Goal: Task Accomplishment & Management: Manage account settings

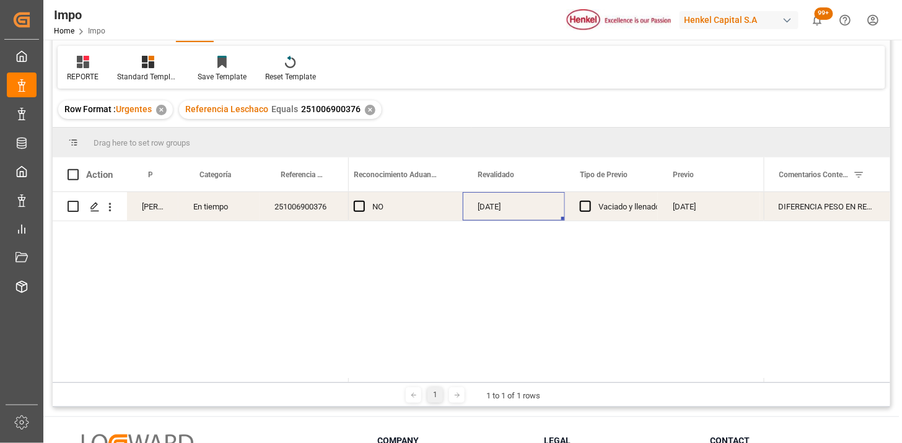
scroll to position [0, 1241]
click at [368, 108] on div "✕" at bounding box center [370, 110] width 11 height 11
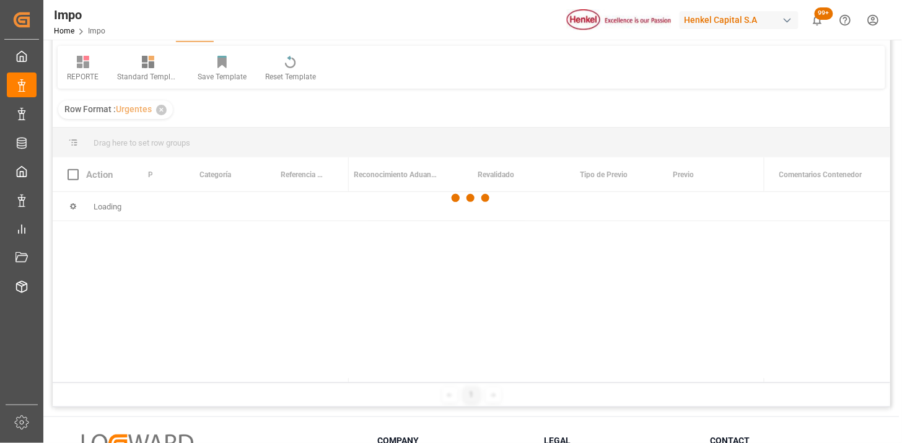
scroll to position [138, 0]
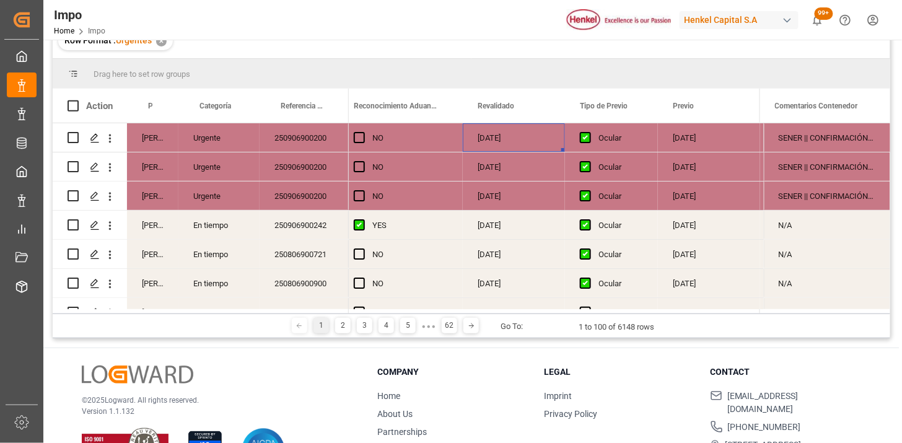
click at [305, 191] on div "250906900200" at bounding box center [304, 195] width 89 height 28
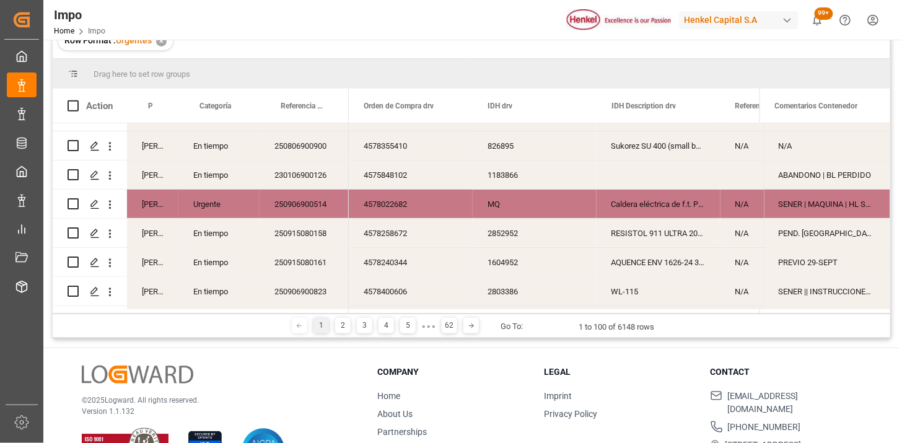
scroll to position [0, 0]
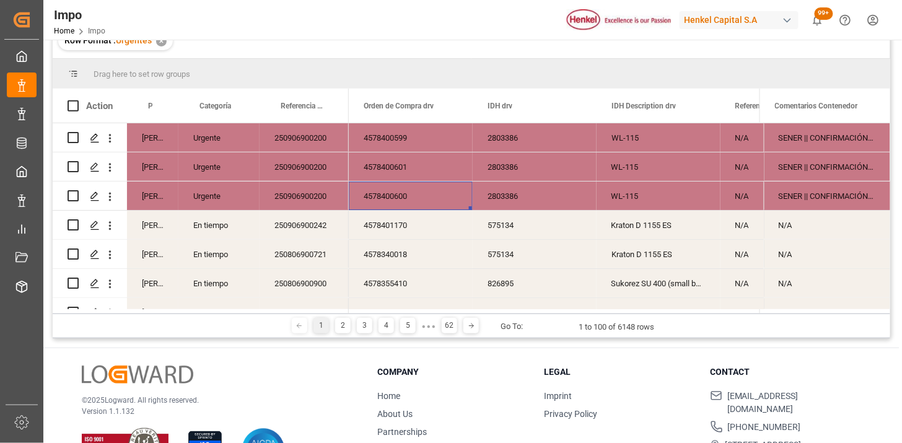
click at [220, 89] on div "Drag here to set row groups" at bounding box center [471, 74] width 837 height 30
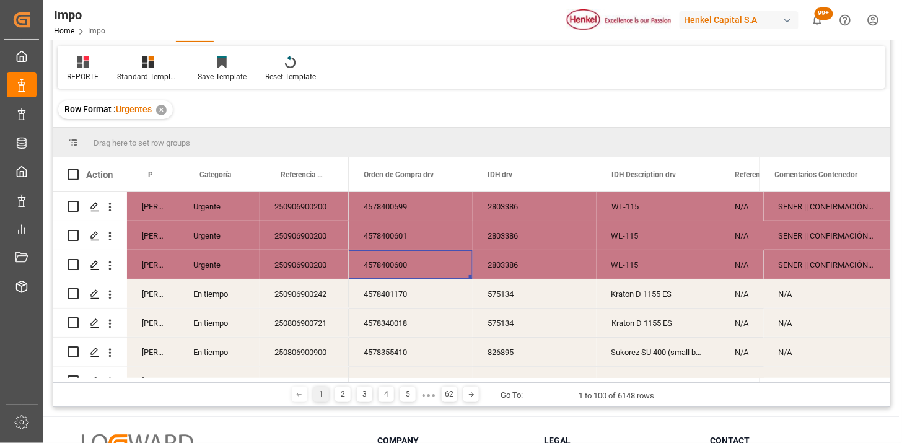
click at [265, 115] on div "Row Format : Urgentes ✕" at bounding box center [471, 109] width 837 height 35
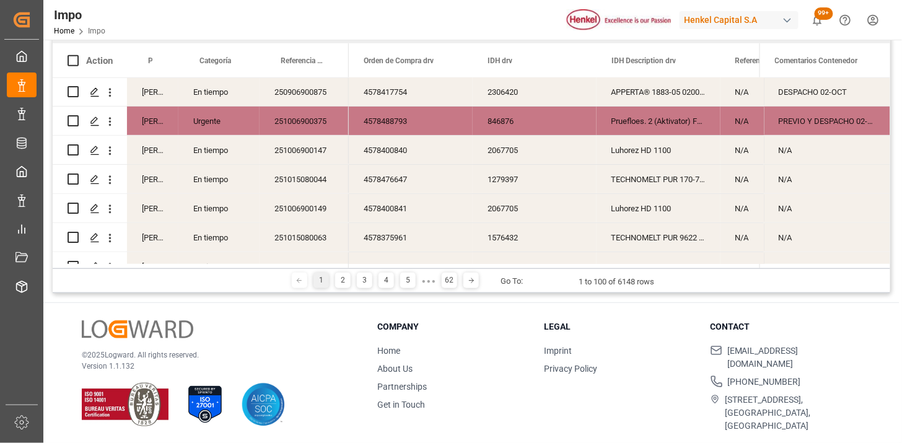
scroll to position [1376, 0]
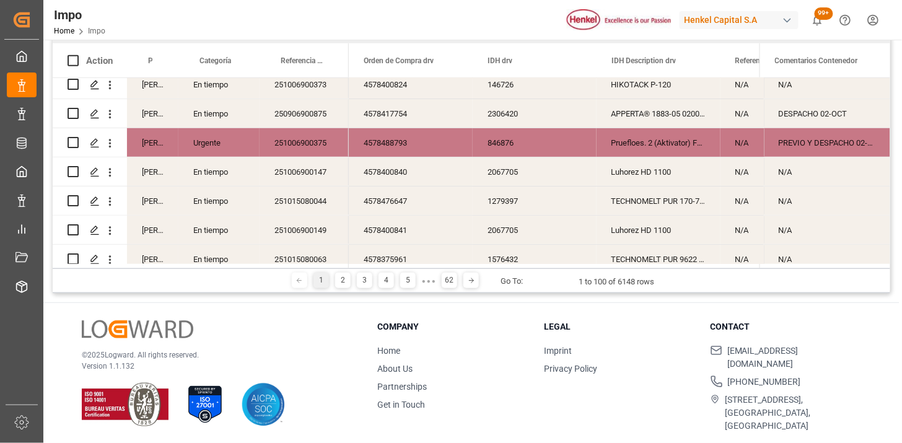
click at [304, 178] on div "251006900147" at bounding box center [304, 171] width 89 height 28
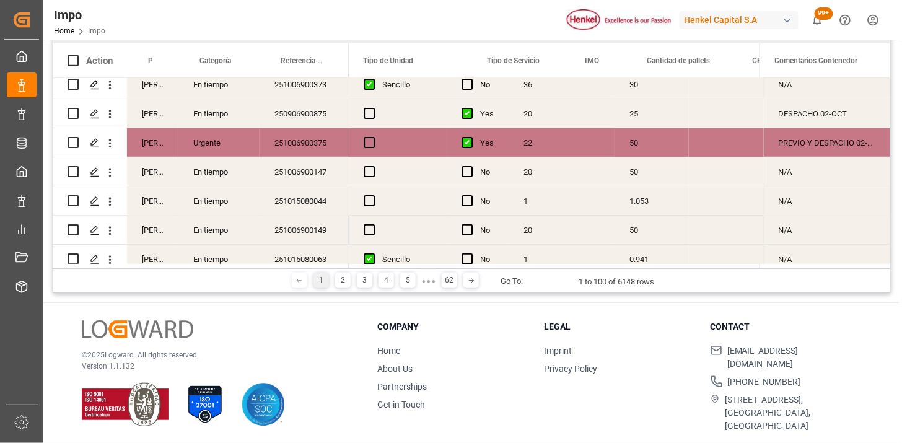
scroll to position [0, 0]
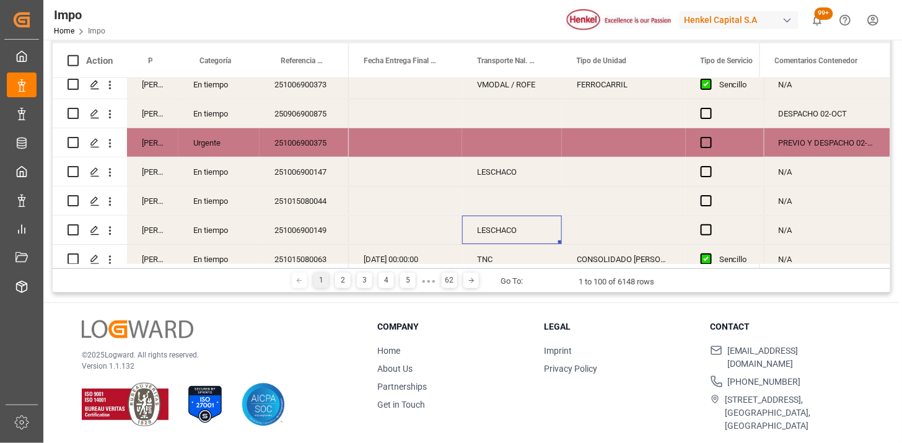
click at [528, 229] on div "LESCHACO" at bounding box center [512, 230] width 100 height 28
click at [509, 239] on input "LESCHACO" at bounding box center [512, 237] width 80 height 24
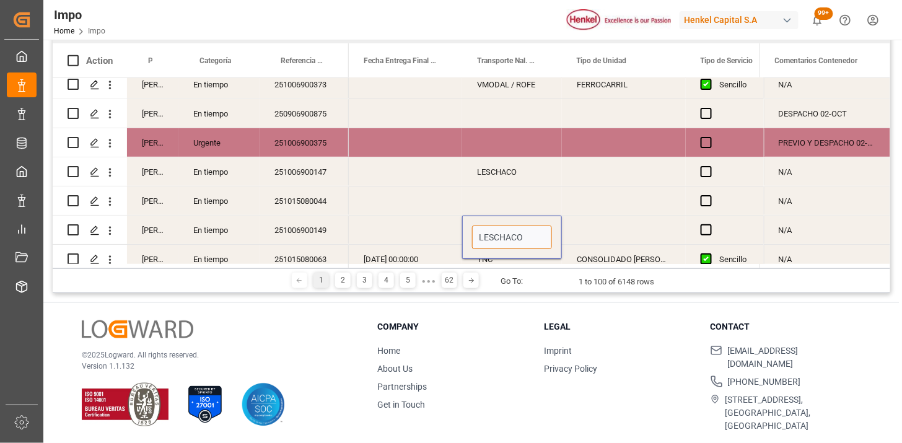
click at [509, 239] on input "LESCHACO" at bounding box center [512, 237] width 80 height 24
type input "VMODAL / ROFE"
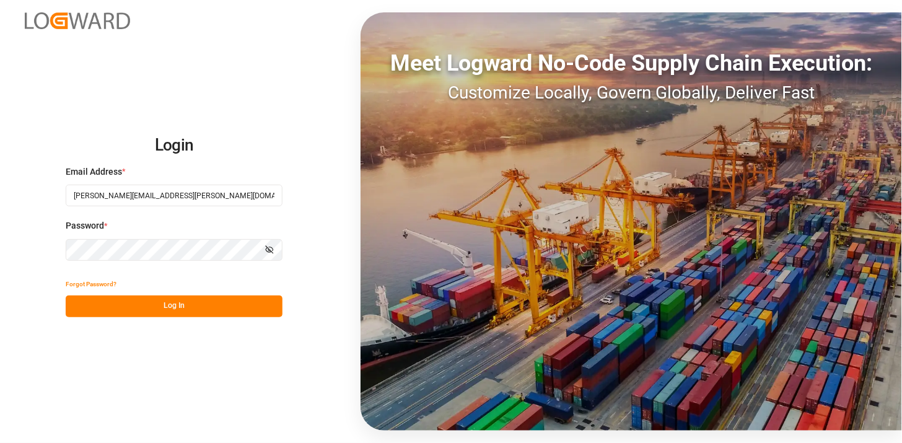
drag, startPoint x: 194, startPoint y: 307, endPoint x: 558, endPoint y: 304, distance: 364.2
click at [194, 307] on button "Log In" at bounding box center [174, 306] width 217 height 22
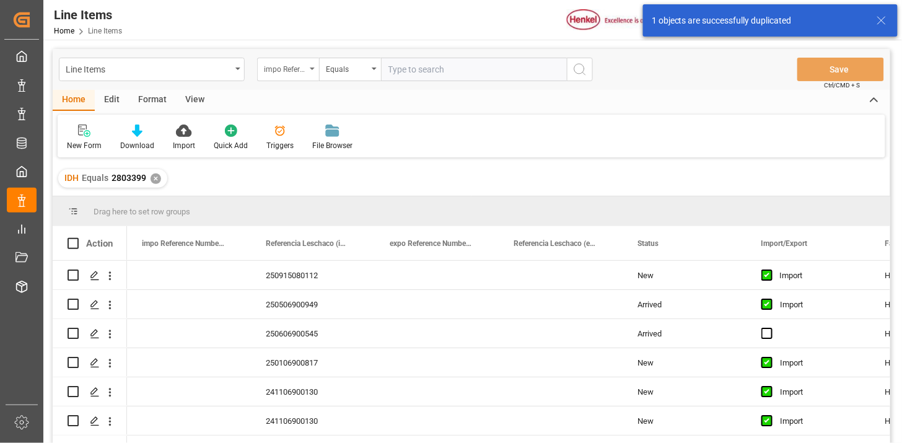
click at [301, 72] on div "impo Reference Number WF" at bounding box center [285, 68] width 42 height 14
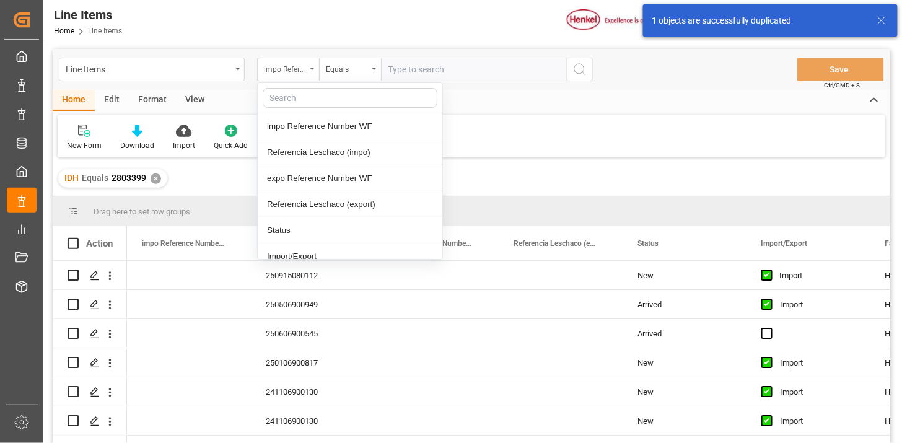
type input "E"
type input "REF"
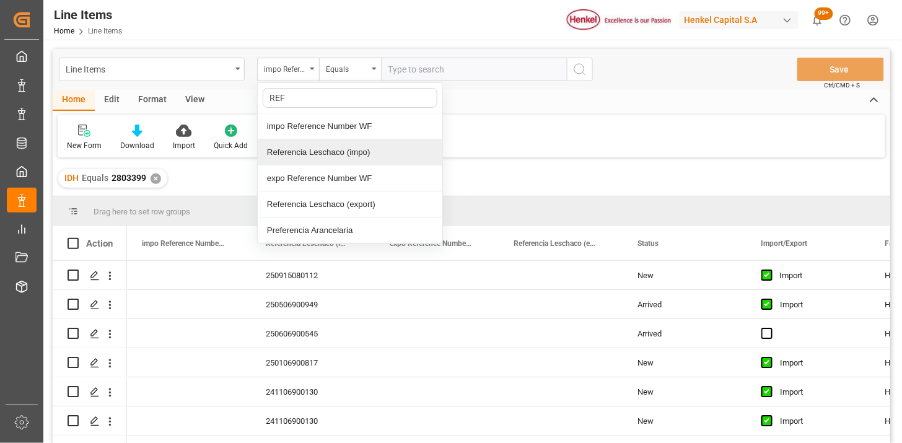
drag, startPoint x: 345, startPoint y: 161, endPoint x: 399, endPoint y: 71, distance: 104.7
click at [346, 160] on div "Referencia Leschaco (impo)" at bounding box center [350, 152] width 185 height 26
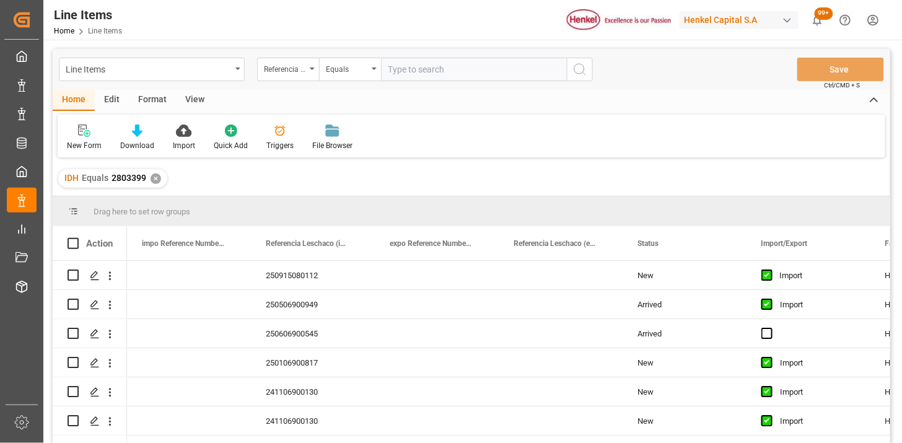
drag, startPoint x: 411, startPoint y: 52, endPoint x: 418, endPoint y: 68, distance: 17.7
click at [411, 56] on div "Line Items Referencia Leschaco (impo) Equals Save Ctrl/CMD + S" at bounding box center [471, 69] width 837 height 41
drag, startPoint x: 419, startPoint y: 67, endPoint x: 432, endPoint y: 71, distance: 13.5
click at [432, 71] on input "text" at bounding box center [474, 70] width 186 height 24
paste input "250906900514"
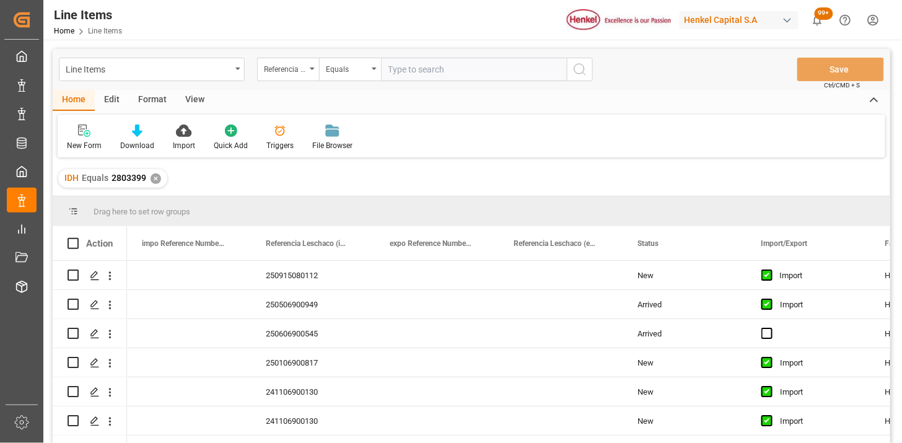
type input "250906900514"
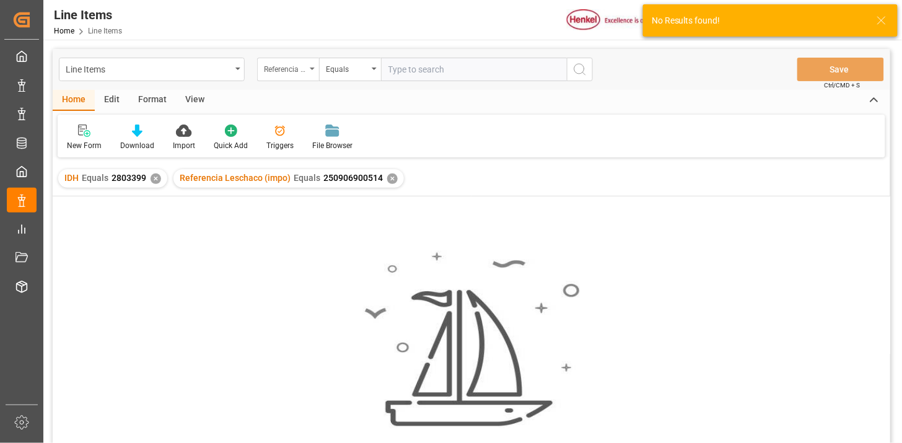
click at [292, 69] on div "Referencia Leschaco (impo)" at bounding box center [285, 68] width 42 height 14
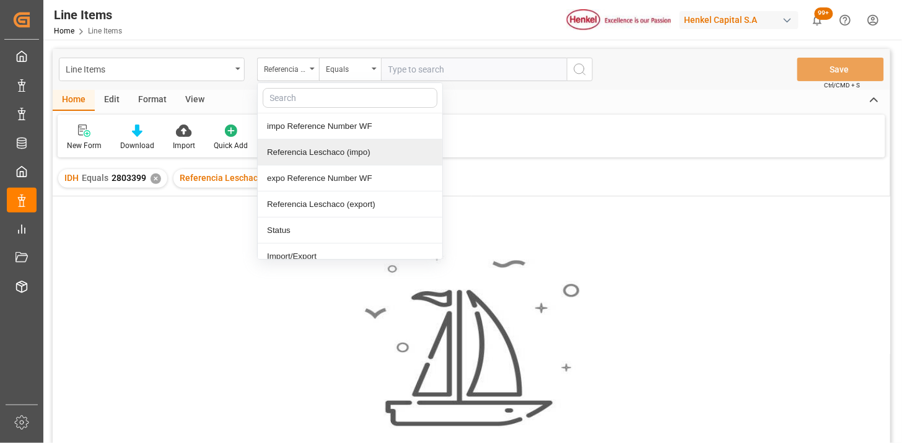
click at [307, 151] on div "Referencia Leschaco (impo)" at bounding box center [350, 152] width 185 height 26
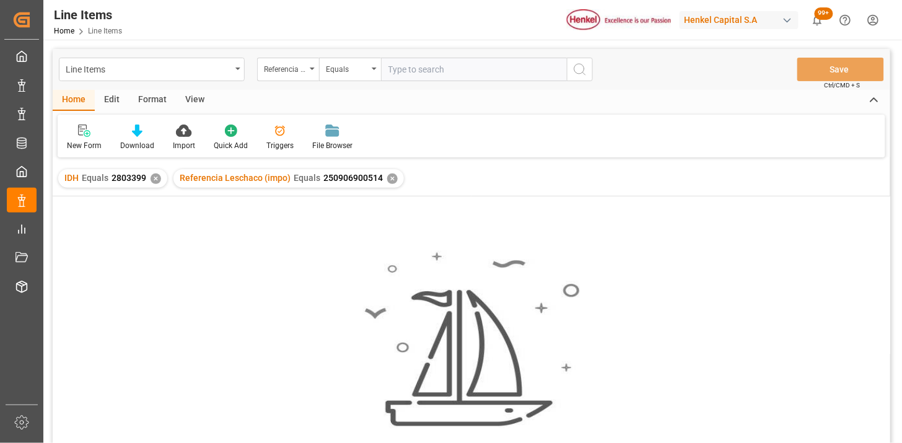
click at [399, 77] on input "text" at bounding box center [474, 70] width 186 height 24
paste input "250906900514"
type input "250906900514"
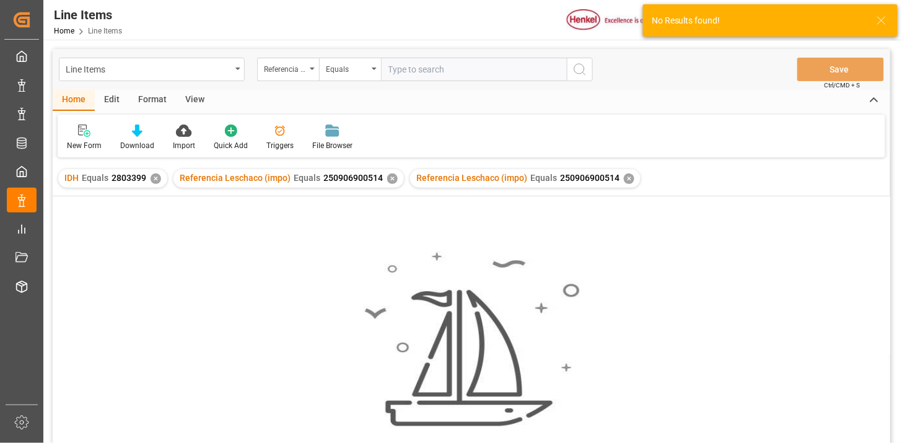
drag, startPoint x: 152, startPoint y: 181, endPoint x: 150, endPoint y: 175, distance: 6.5
click at [151, 177] on div "✕" at bounding box center [156, 178] width 11 height 11
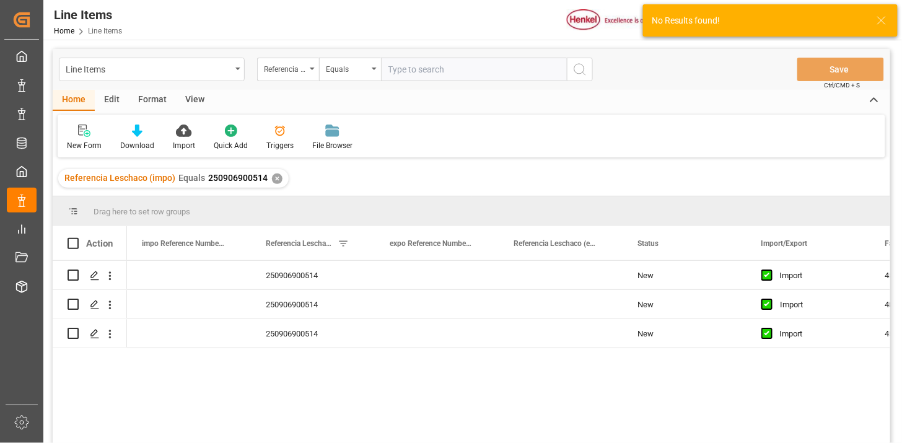
scroll to position [69, 0]
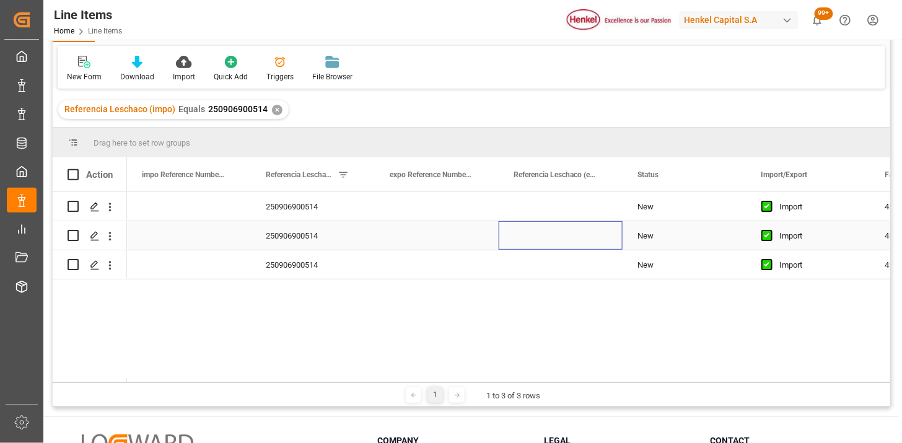
click at [515, 248] on div "Press SPACE to select this row." at bounding box center [561, 235] width 124 height 28
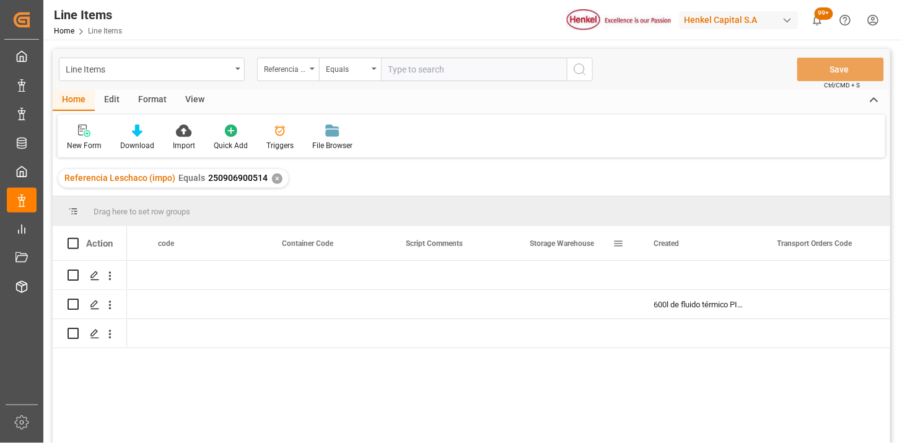
scroll to position [0, 5802]
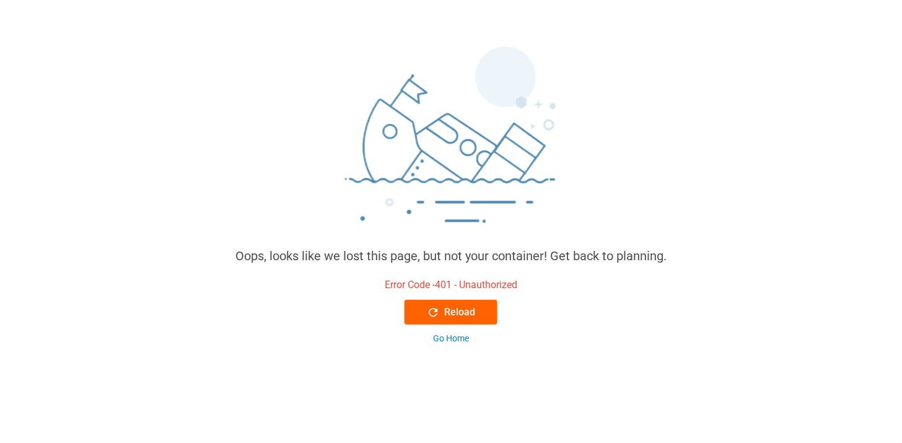
click at [467, 312] on div "Reload" at bounding box center [451, 312] width 49 height 15
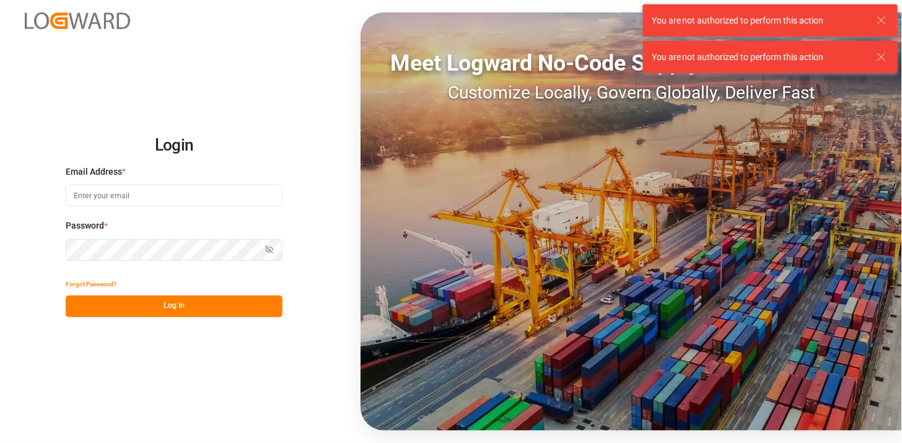
type input "martha.gonzalez@leschaco.com"
click at [226, 313] on button "Log In" at bounding box center [174, 306] width 217 height 22
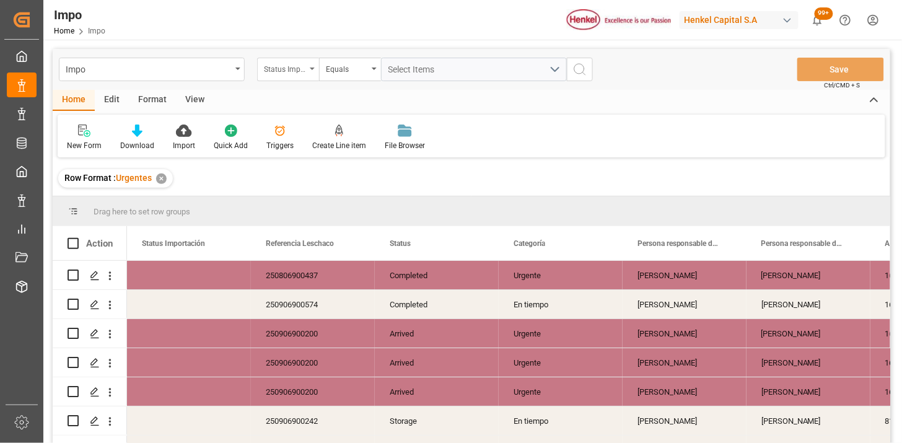
drag, startPoint x: 294, startPoint y: 66, endPoint x: 296, endPoint y: 79, distance: 13.2
click at [294, 66] on div "Status Importación" at bounding box center [285, 68] width 42 height 14
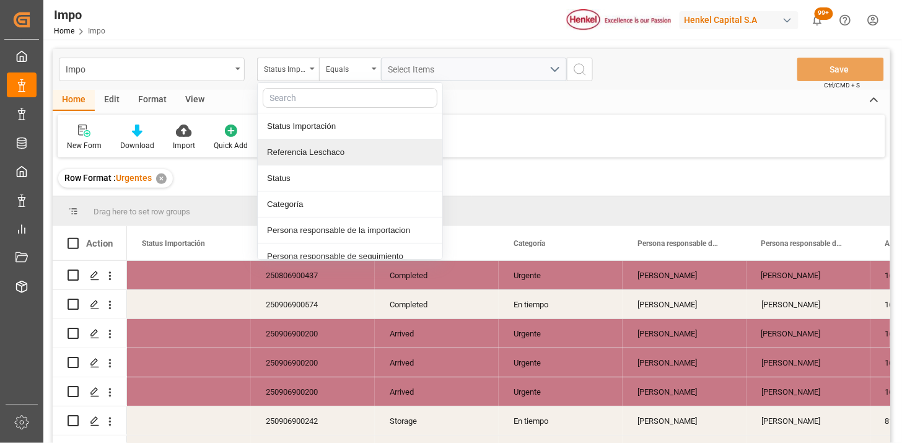
drag, startPoint x: 326, startPoint y: 158, endPoint x: 400, endPoint y: 125, distance: 80.4
click at [329, 158] on div "Referencia Leschaco" at bounding box center [350, 152] width 185 height 26
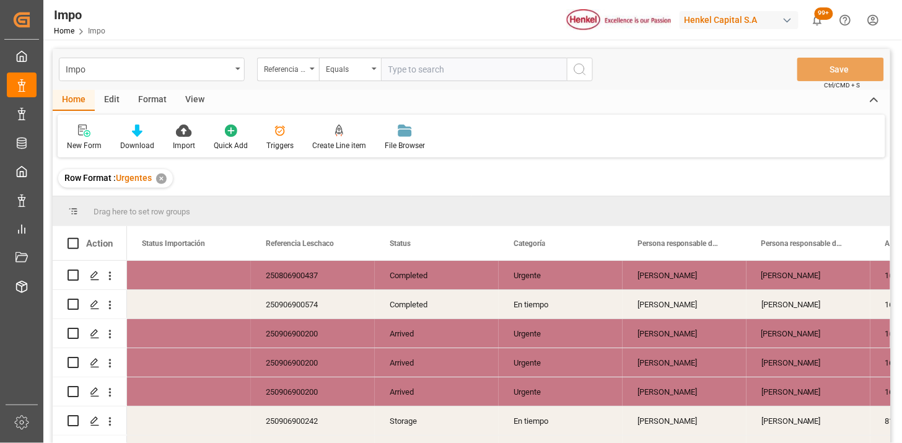
click at [432, 82] on div "Impo Referencia Leschaco Equals Save Ctrl/CMD + S" at bounding box center [471, 69] width 837 height 41
drag, startPoint x: 477, startPoint y: 74, endPoint x: 590, endPoint y: 85, distance: 113.9
click at [481, 74] on input "text" at bounding box center [474, 70] width 186 height 24
paste input "250906900514"
type input "250906900514"
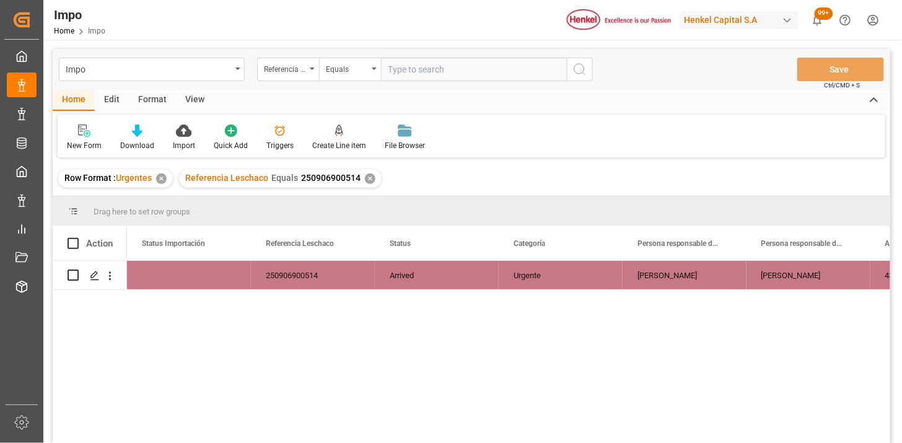
click at [196, 108] on div "View" at bounding box center [195, 100] width 38 height 21
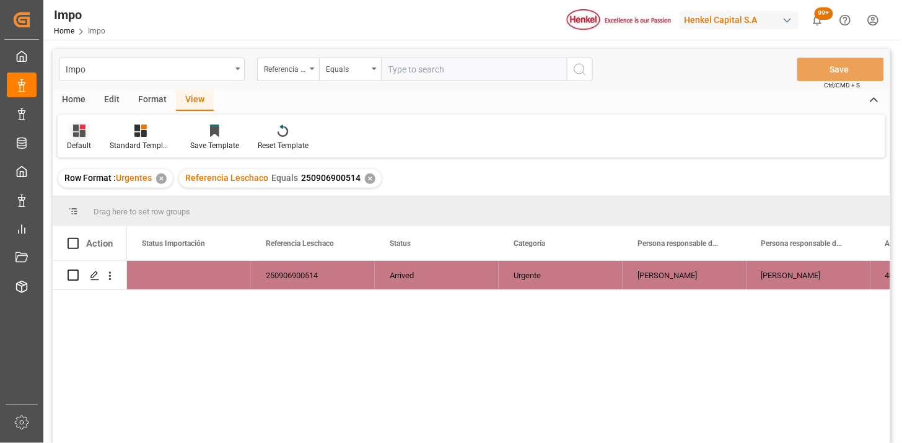
drag, startPoint x: 84, startPoint y: 137, endPoint x: 84, endPoint y: 144, distance: 6.8
click at [84, 139] on div "Default" at bounding box center [79, 137] width 43 height 27
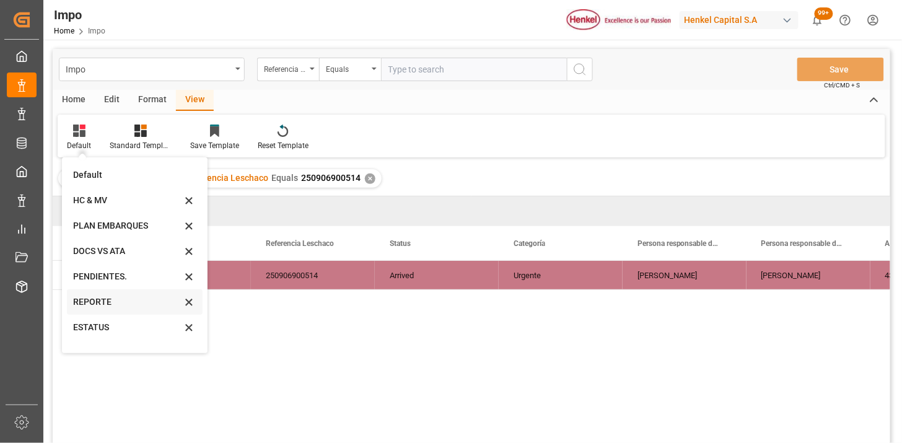
click at [81, 299] on div "REPORTE" at bounding box center [127, 301] width 108 height 13
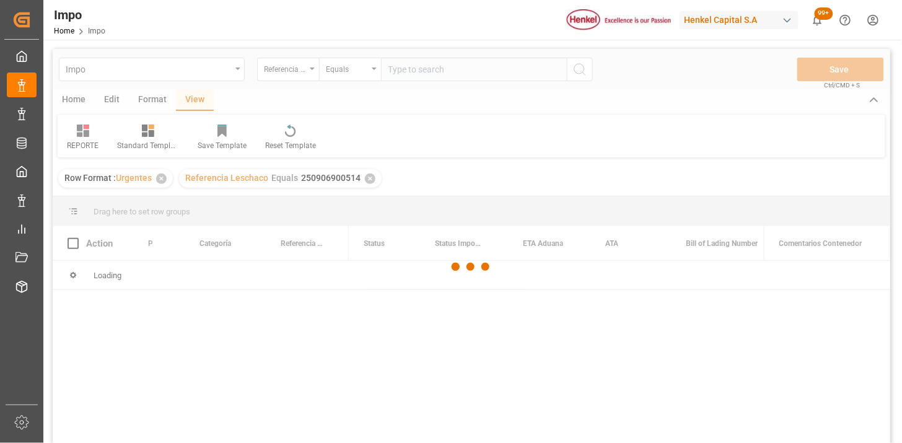
scroll to position [69, 0]
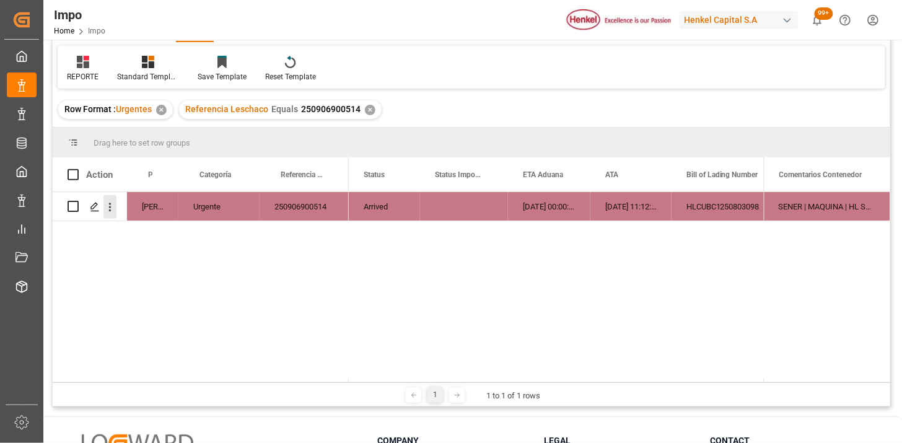
click at [109, 213] on button "open menu" at bounding box center [109, 207] width 13 height 24
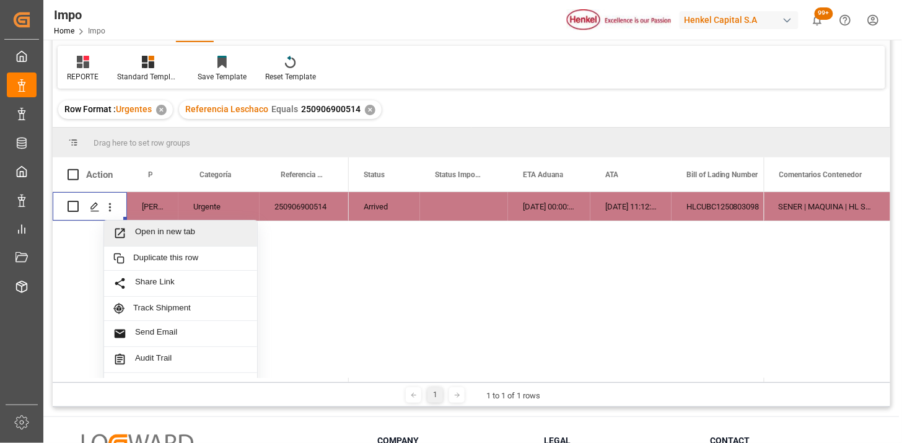
click at [126, 227] on icon "Press SPACE to select this row." at bounding box center [119, 233] width 13 height 13
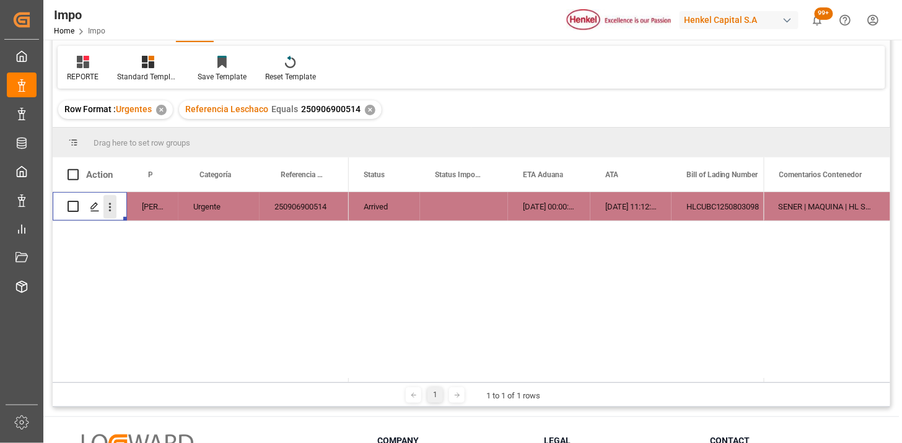
click at [115, 206] on icon "open menu" at bounding box center [109, 207] width 13 height 13
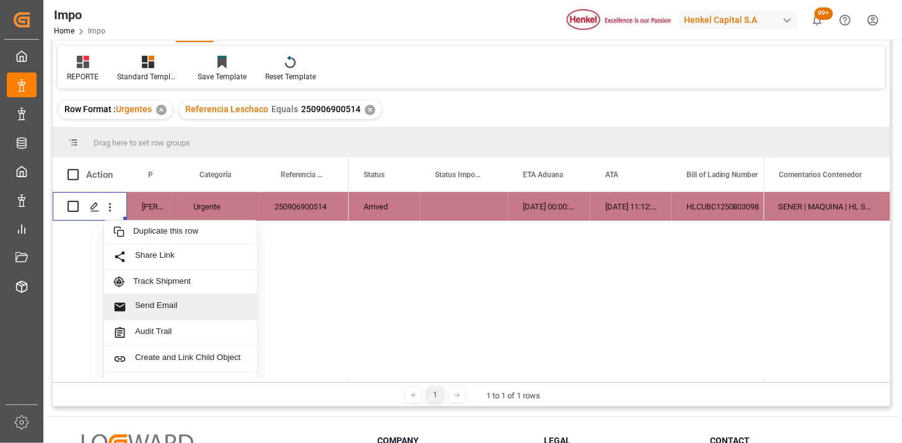
scroll to position [0, 0]
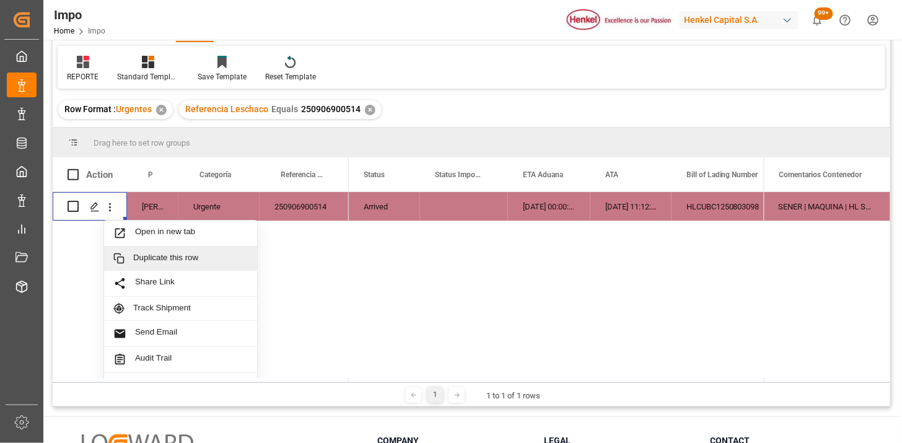
click at [193, 255] on span "Duplicate this row" at bounding box center [190, 258] width 115 height 11
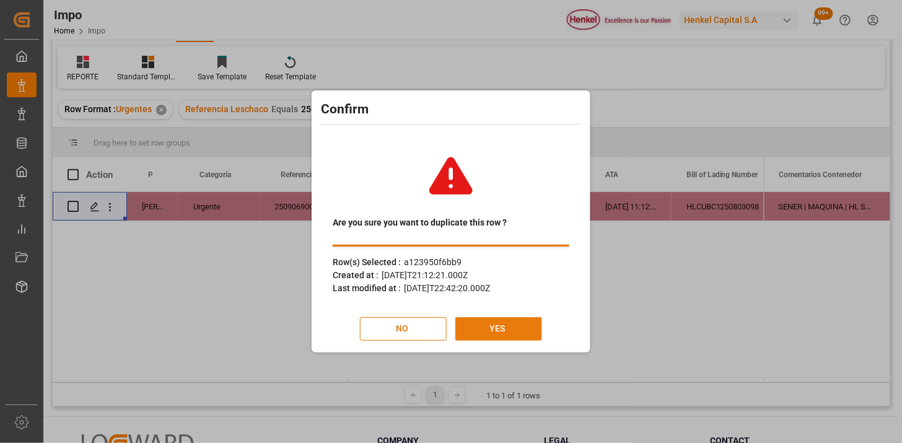
click at [511, 331] on button "YES" at bounding box center [498, 329] width 87 height 24
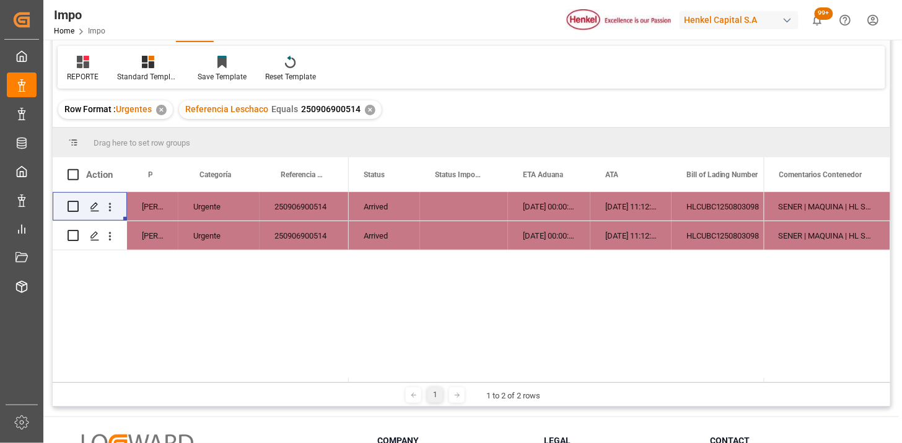
click at [211, 242] on div "Urgente" at bounding box center [218, 235] width 81 height 28
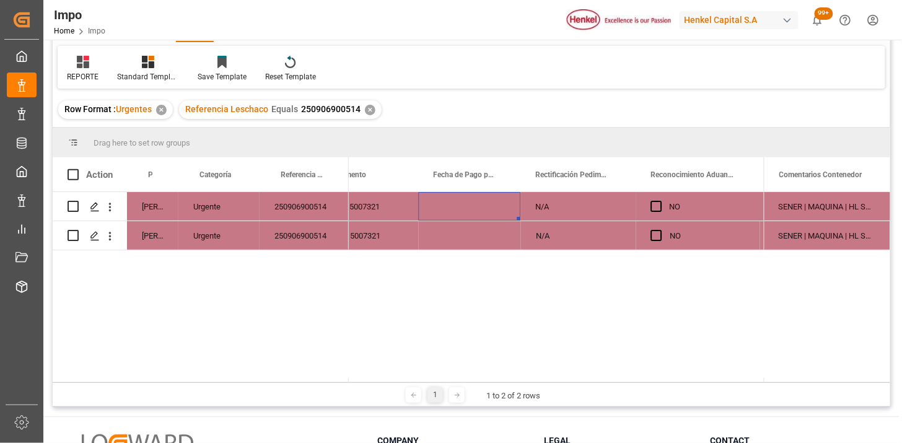
scroll to position [0, 889]
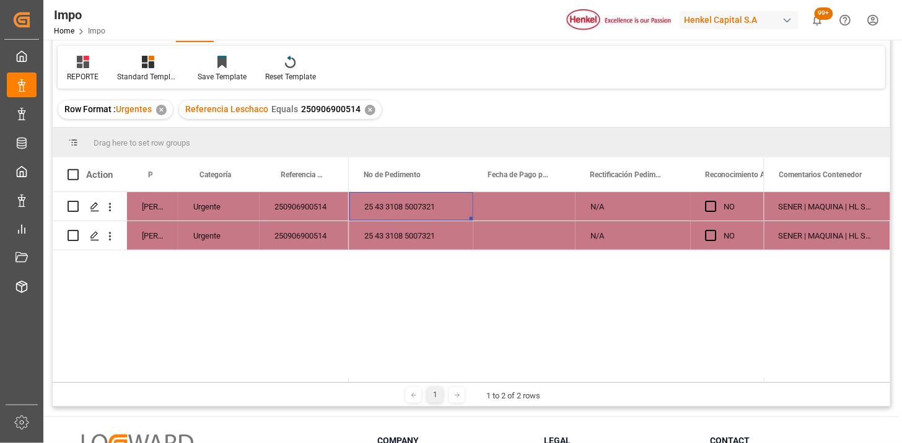
click at [409, 206] on div "25 43 3108 5007321" at bounding box center [411, 206] width 124 height 28
click at [409, 206] on input "25 43 3108 5007321" at bounding box center [411, 214] width 104 height 24
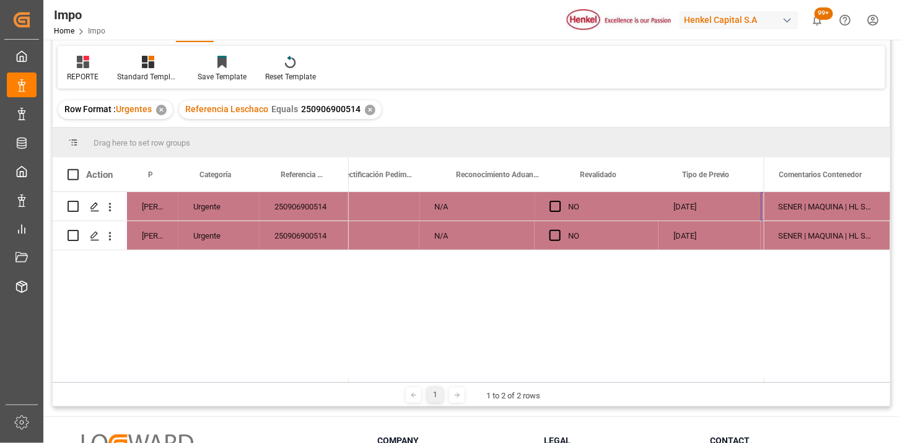
scroll to position [0, 0]
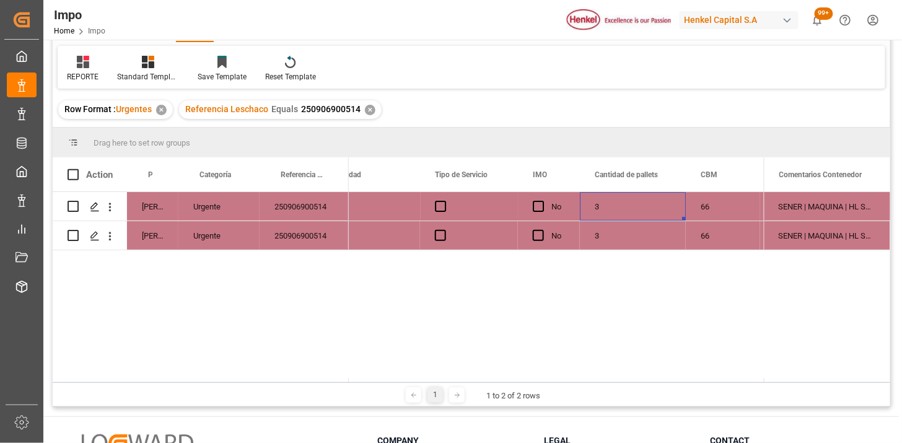
click at [801, 225] on div "SENER | MAQUINA | HL SOLICITA CORRECCIÓN DEL CONSIGNEE || SE DETECTA PLAGA A LA…" at bounding box center [827, 235] width 126 height 28
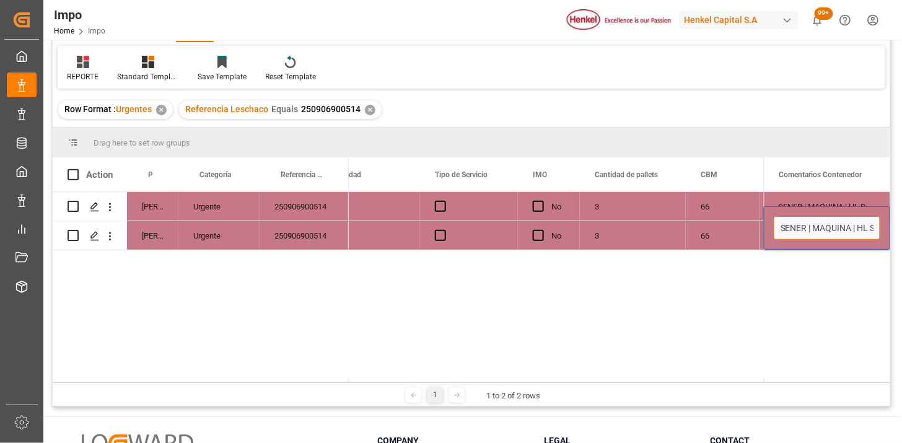
click at [791, 229] on input "SENER | MAQUINA | HL SOLICITA CORRECCIÓN DEL CONSIGNEE || SE DETECTA PLAGA A LA…" at bounding box center [827, 228] width 107 height 24
type input "SEPARACIÓN 01.10 | MAQUINA | HL SOLICITA CORRECCIÓN DEL CONSIGNEE || SE DETECTA…"
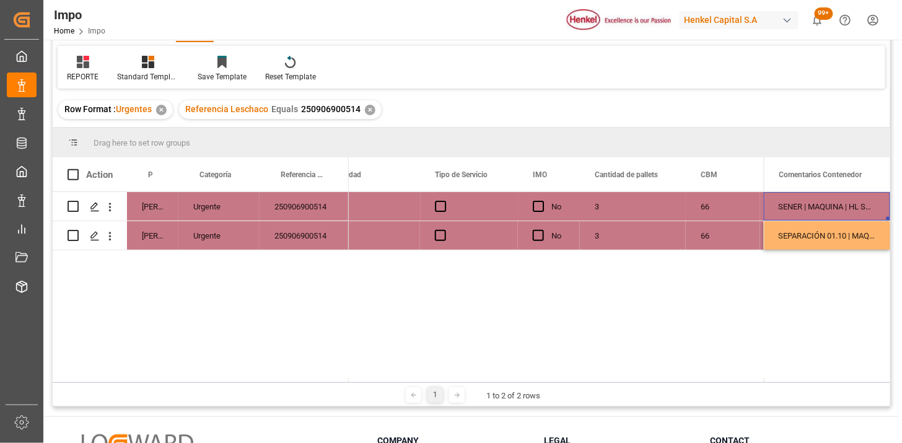
click at [793, 234] on div "SEPARACIÓN 01.10 | MAQUINA | HL SOLICITA CORRECCIÓN DEL CONSIGNEE || SE DETECTA…" at bounding box center [827, 235] width 126 height 28
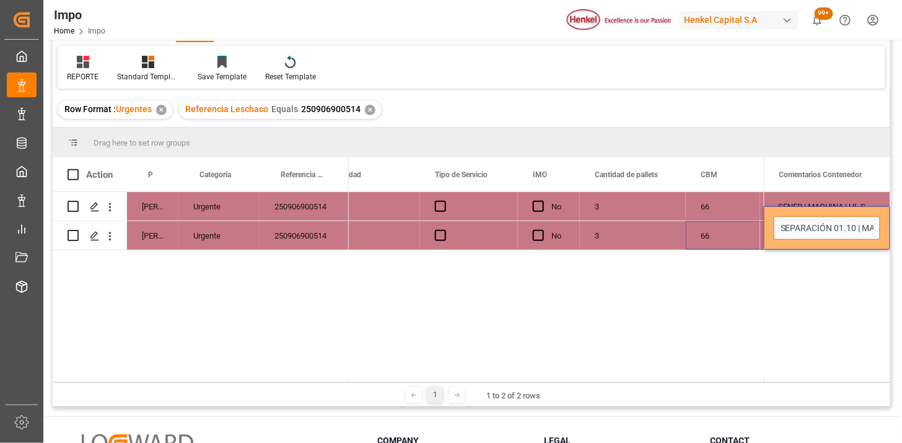
drag, startPoint x: 852, startPoint y: 230, endPoint x: 743, endPoint y: 226, distance: 108.5
click at [743, 226] on div "Martha Gonzalez Urgente 250906900514 Martha Gonzalez Urgente 250906900514 No 3 …" at bounding box center [471, 285] width 837 height 186
paste input "SEPARACIÓN 01.10"
type input "MAQUINA | HL SOLICITA CORRECCIÓN DEL CONSIGNEE || SE DETECTA PLAGA A LA SEPARAC…"
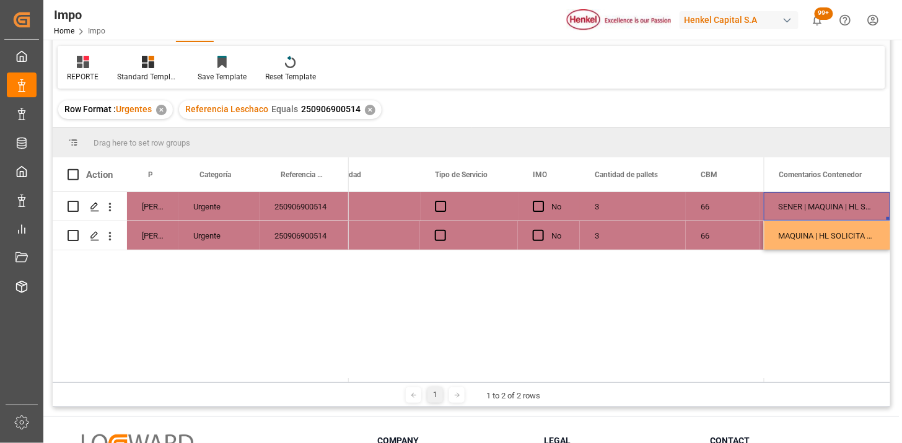
click at [796, 206] on div "SENER | MAQUINA | HL SOLICITA CORRECCIÓN DEL CONSIGNEE || SE DETECTA PLAGA A LA…" at bounding box center [827, 206] width 126 height 28
click at [796, 206] on input "SENER | MAQUINA | HL SOLICITA CORRECCIÓN DEL CONSIGNEE || SE DETECTA PLAGA A LA…" at bounding box center [827, 214] width 107 height 24
paste input "SEPARACIÓN 01.10"
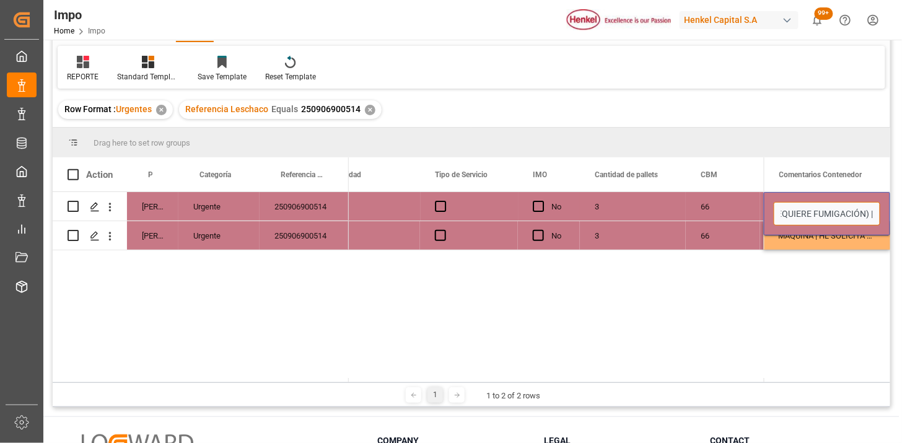
type input "SENER | MAQUINA | HL SOLICITA CORRECCIÓN DEL CONSIGNEE || SE DETECTA PLAGA A LA…"
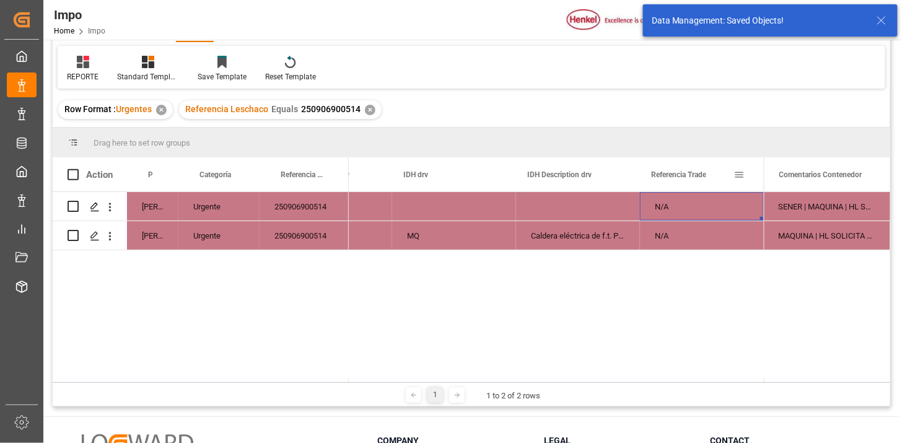
click at [738, 175] on span at bounding box center [739, 174] width 11 height 11
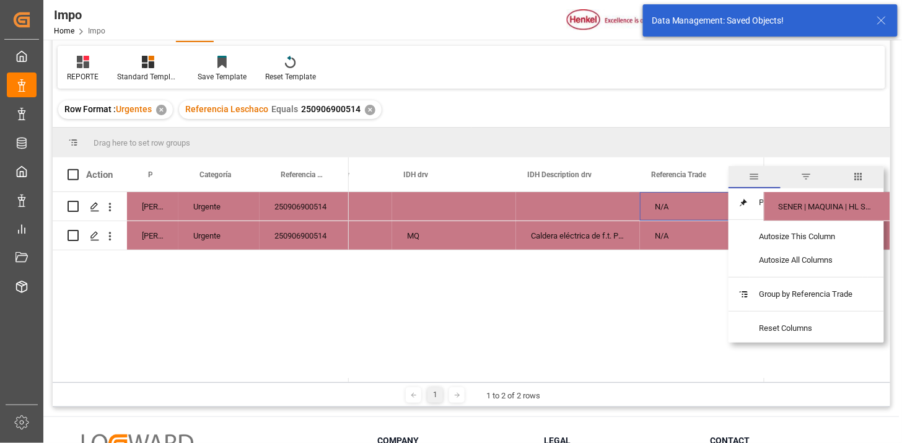
click at [863, 180] on span "columns" at bounding box center [857, 176] width 11 height 11
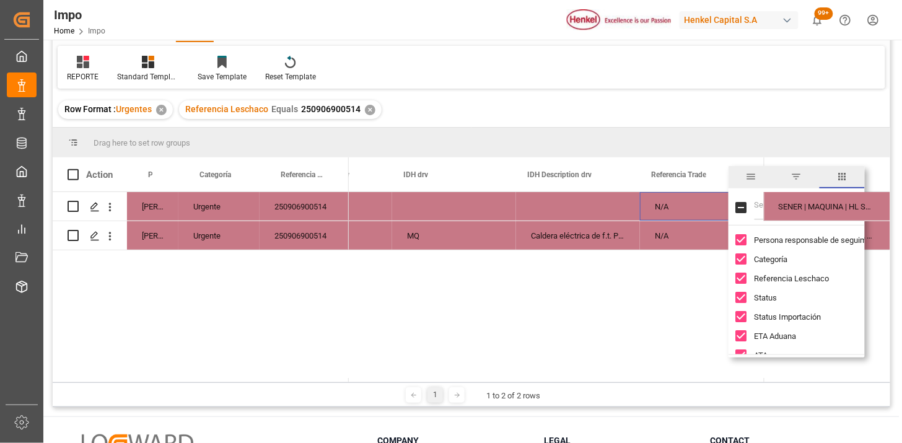
click at [754, 207] on input "Filter Columns Input" at bounding box center [805, 207] width 103 height 25
type input "CODE"
click at [740, 317] on input "code column toggle visibility (hidden)" at bounding box center [741, 316] width 11 height 11
checkbox input "true"
checkbox input "false"
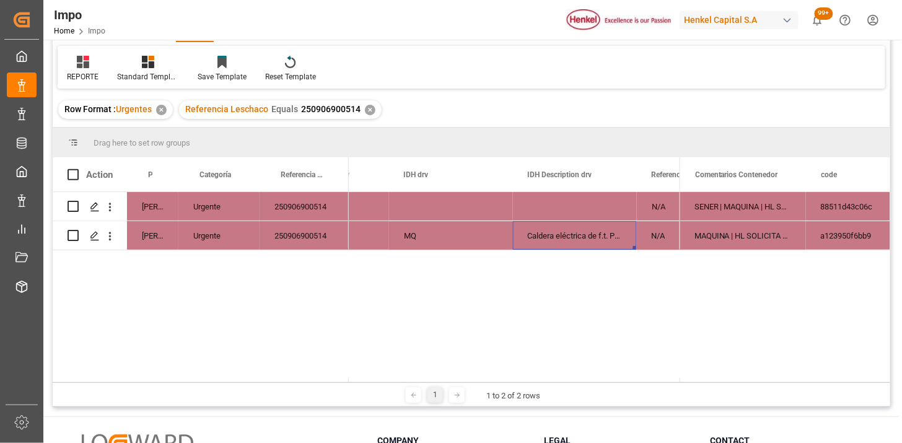
click at [591, 237] on div "Caldera eléctrica de f.t. PIROBLOC CE-800" at bounding box center [575, 235] width 124 height 28
click at [290, 237] on div "250906900514" at bounding box center [304, 235] width 89 height 28
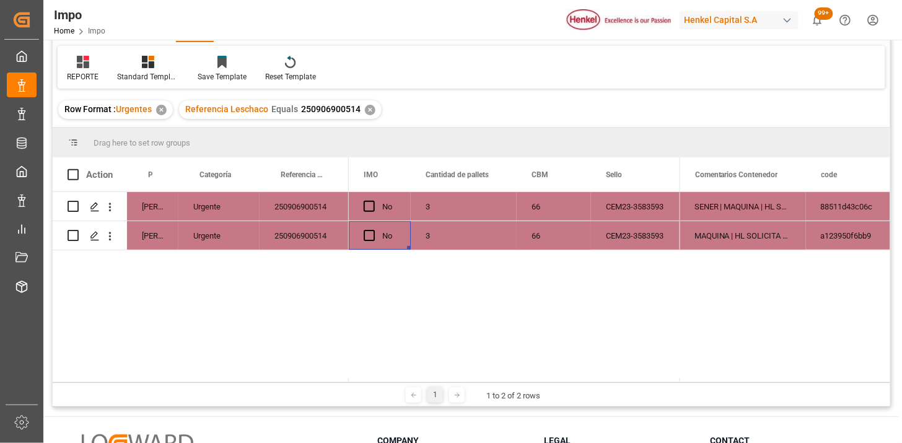
scroll to position [0, 2555]
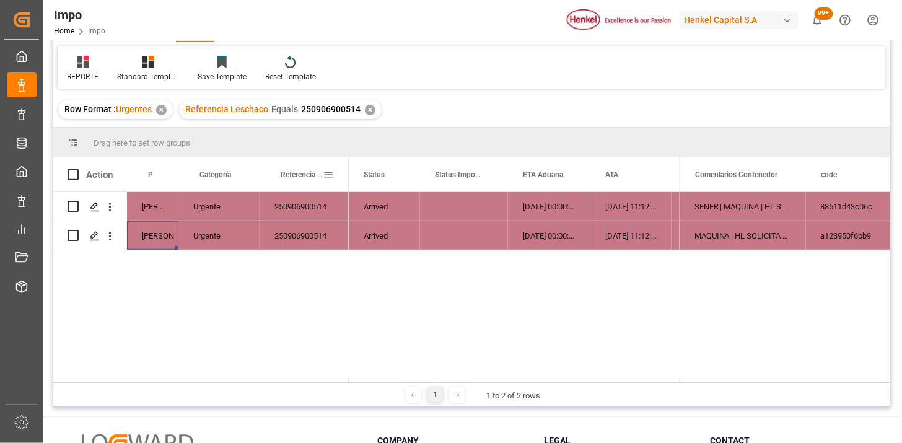
click at [328, 178] on span at bounding box center [328, 174] width 11 height 11
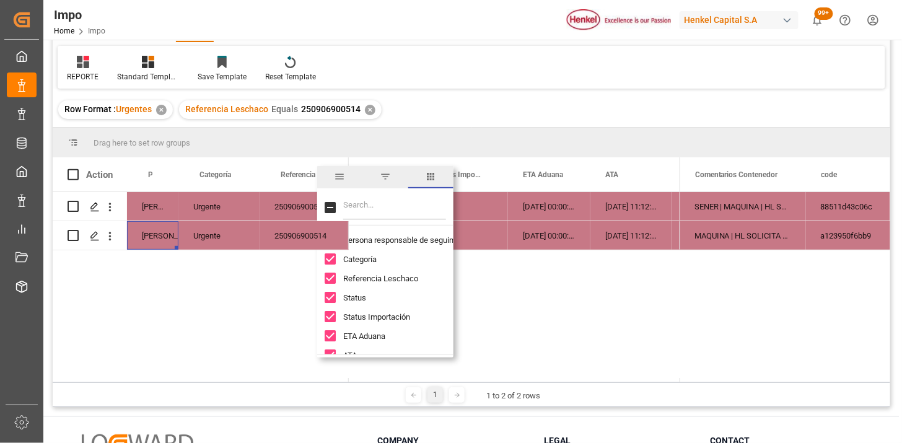
click at [408, 207] on input "Filter Columns Input" at bounding box center [394, 207] width 103 height 25
type input "CODE"
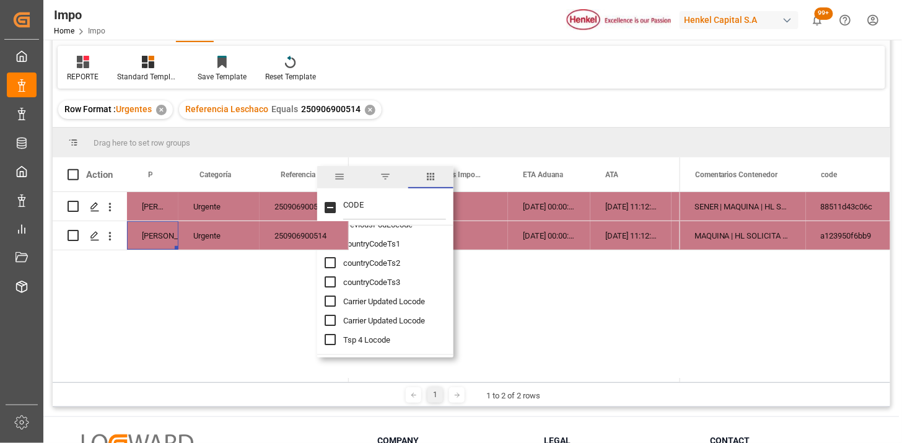
click at [533, 233] on div "[DATE] 00:00:00" at bounding box center [549, 235] width 82 height 28
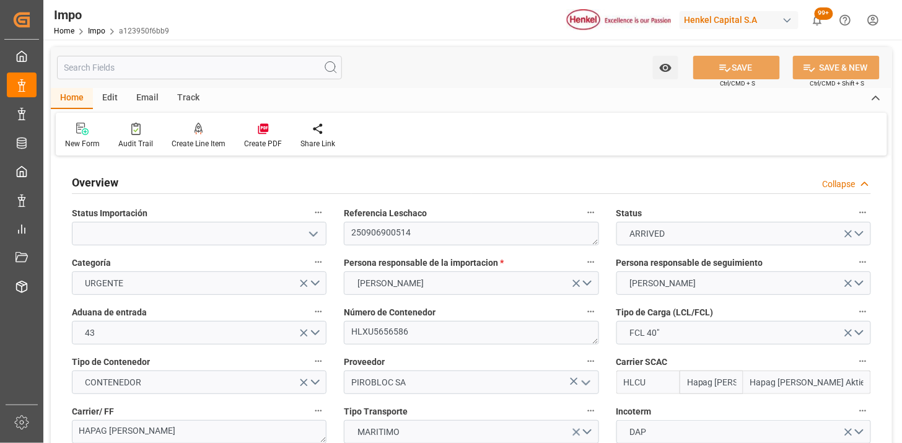
type input "Hapag [PERSON_NAME]"
type input "Hapag [PERSON_NAME] Aktiengesellschaft"
type input "3"
type input "66"
type input "3"
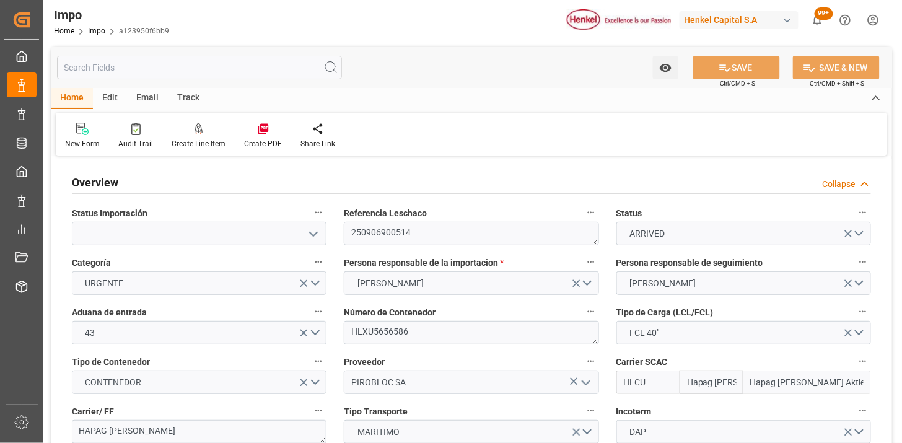
type input "[DATE]"
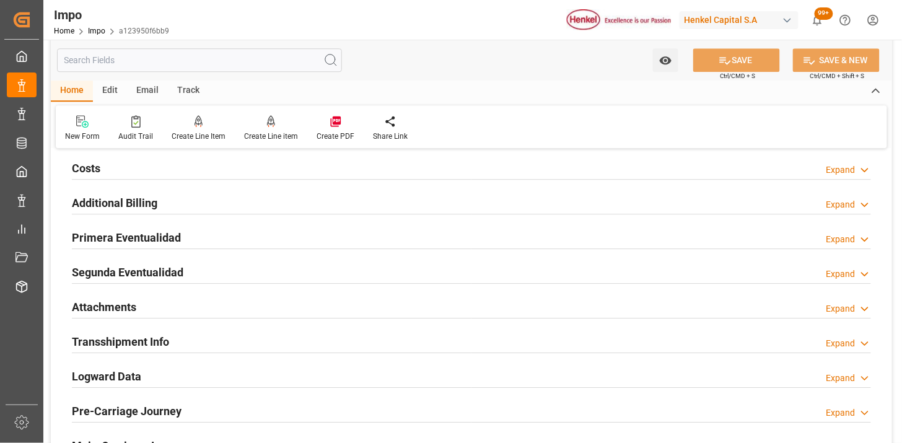
scroll to position [1032, 0]
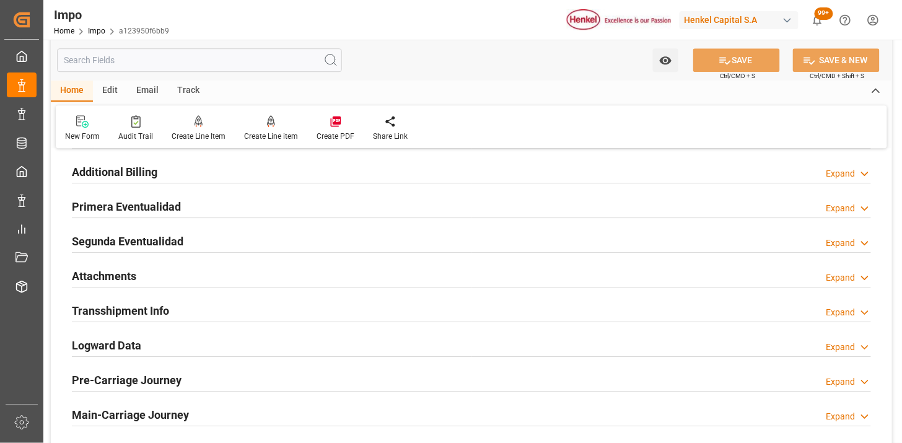
click at [144, 268] on div "Attachments Expand" at bounding box center [471, 275] width 799 height 24
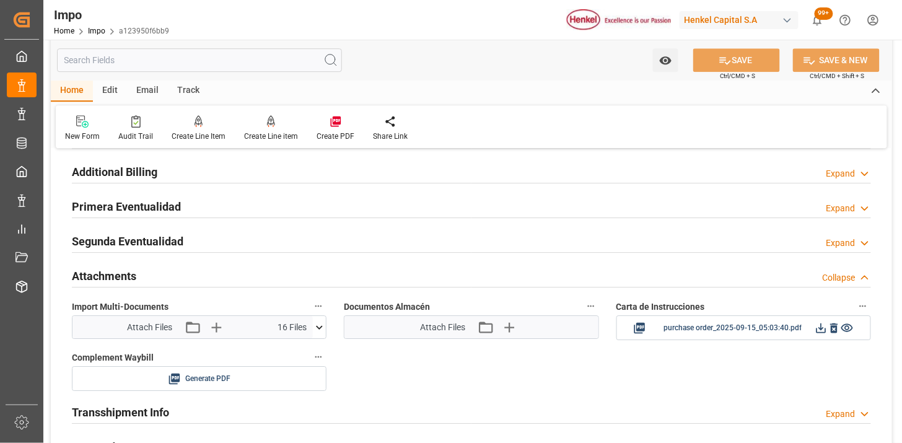
click at [144, 269] on div "Attachments Collapse" at bounding box center [471, 275] width 799 height 24
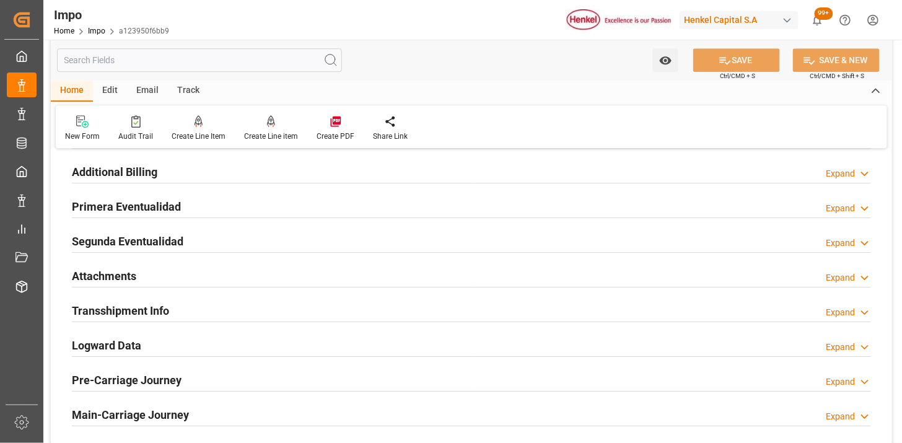
click at [164, 199] on h2 "Primera Eventualidad" at bounding box center [126, 206] width 109 height 17
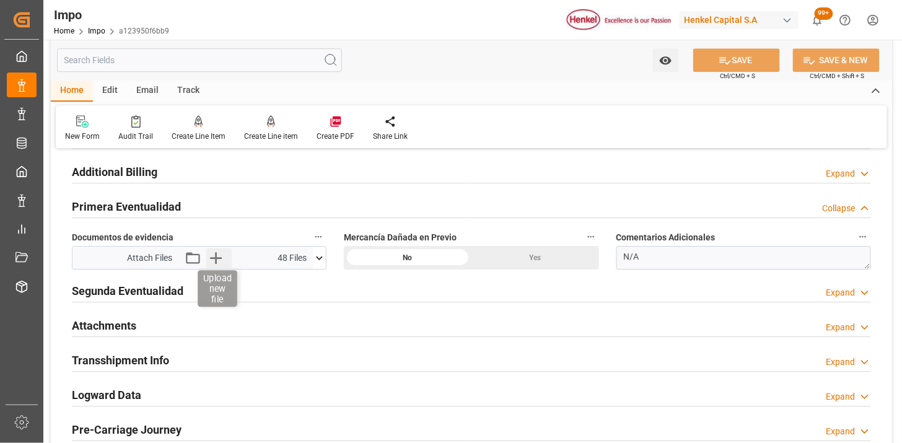
click at [213, 256] on icon "button" at bounding box center [216, 258] width 20 height 20
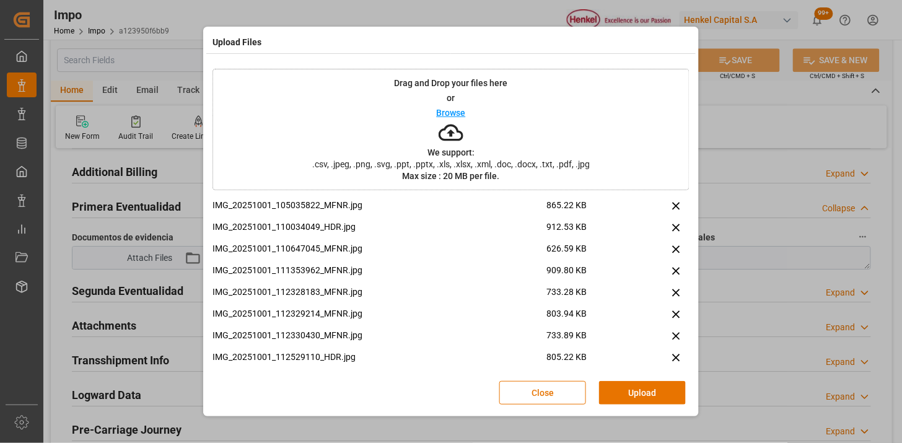
drag, startPoint x: 618, startPoint y: 381, endPoint x: 474, endPoint y: 343, distance: 148.7
click at [619, 381] on button "Upload" at bounding box center [642, 393] width 87 height 24
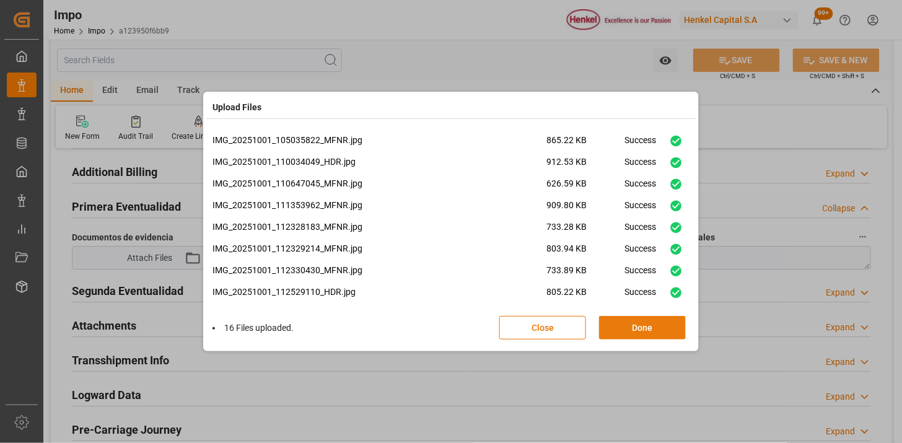
click at [619, 329] on button "Done" at bounding box center [642, 328] width 87 height 24
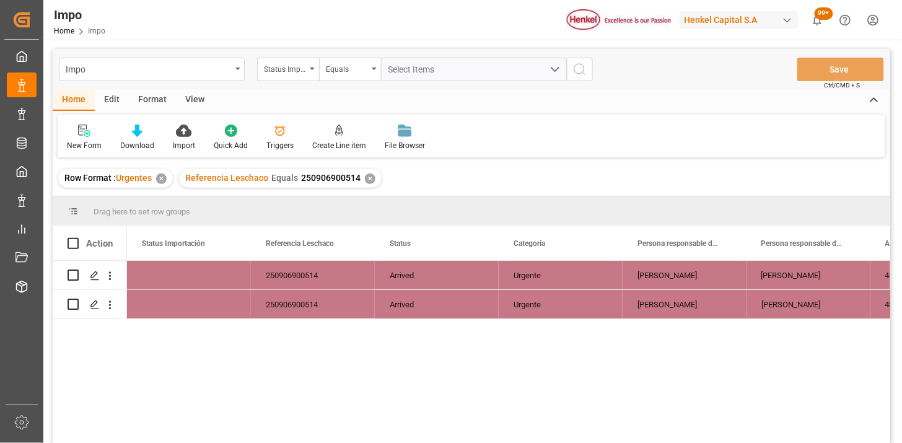
click at [190, 106] on div "View" at bounding box center [195, 100] width 38 height 21
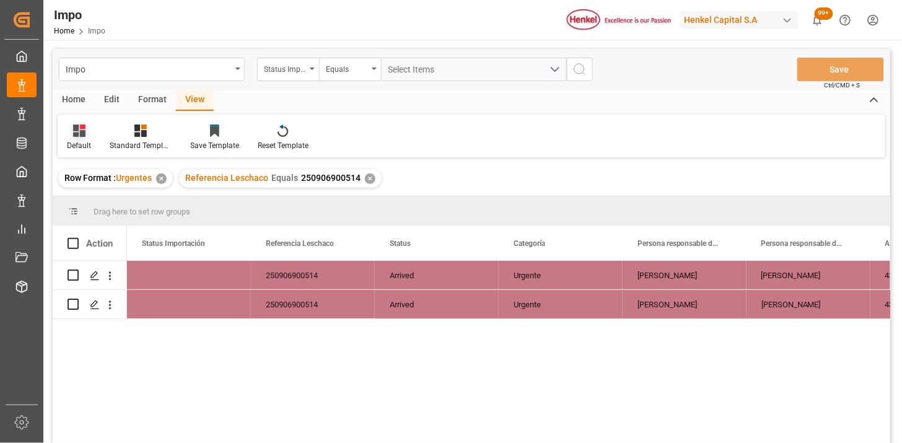
click at [87, 137] on div "Default" at bounding box center [79, 137] width 43 height 27
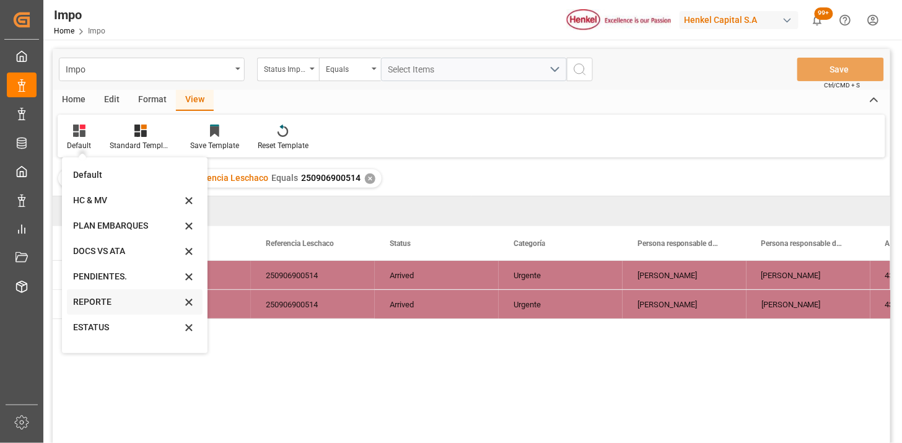
click at [93, 304] on div "REPORTE" at bounding box center [127, 301] width 108 height 13
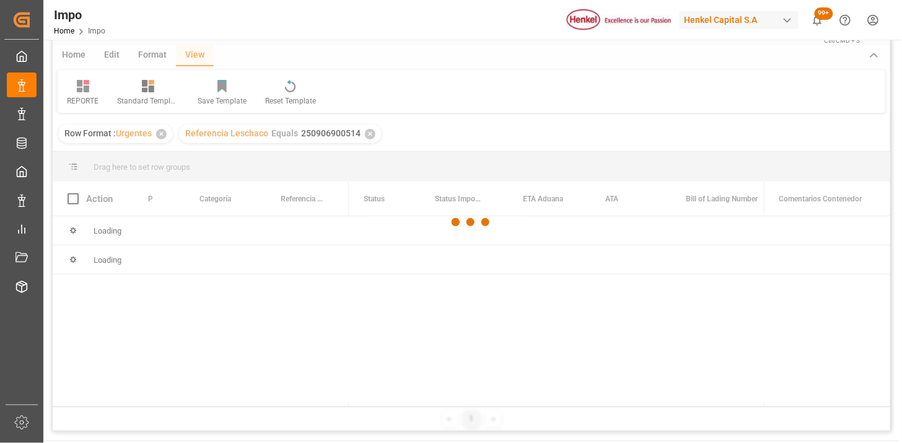
scroll to position [69, 0]
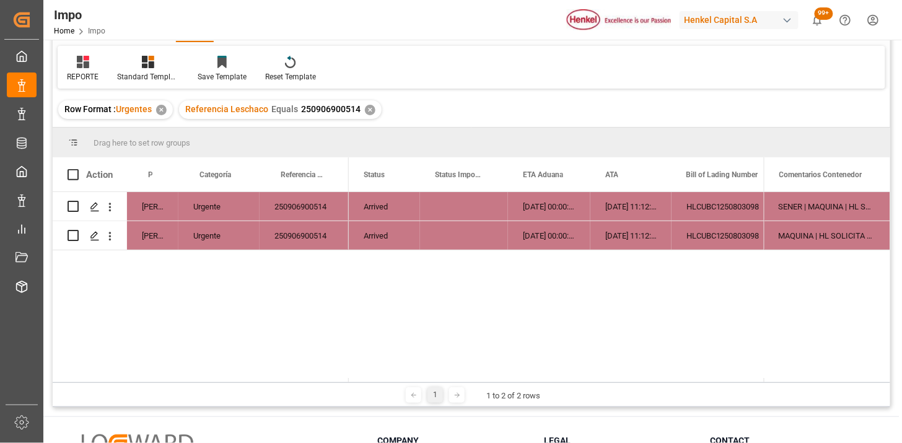
click at [372, 231] on div "Arrived" at bounding box center [384, 235] width 71 height 28
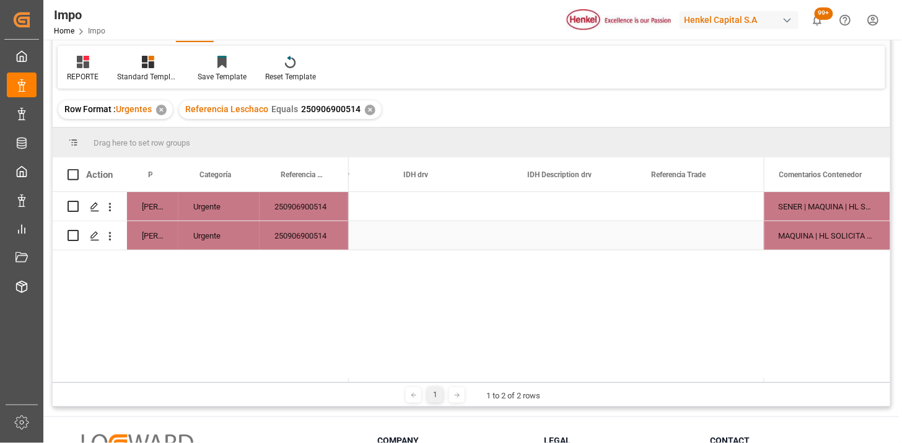
scroll to position [0, 3289]
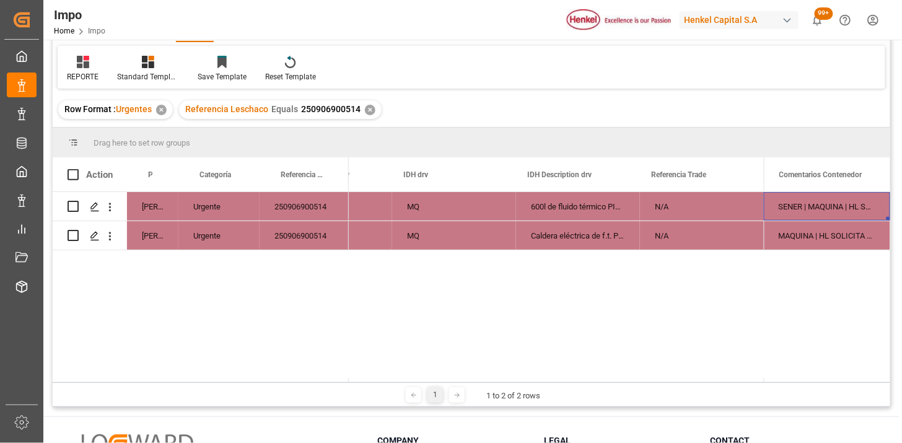
click at [819, 207] on div "SENER | MAQUINA | HL SOLICITA CORRECCIÓN DEL CONSIGNEE || SE DETECTA PLAGA A LA…" at bounding box center [827, 206] width 126 height 28
click at [819, 207] on input "SENER | MAQUINA | HL SOLICITA CORRECCIÓN DEL CONSIGNEE || SE DETECTA PLAGA A LA…" at bounding box center [827, 214] width 107 height 24
click at [823, 214] on input "SENER | MAQUINA | HL SOLICITA CORRECCIÓN DEL CONSIGNEE || SE DETECTA PLAGA A LA…" at bounding box center [827, 214] width 107 height 24
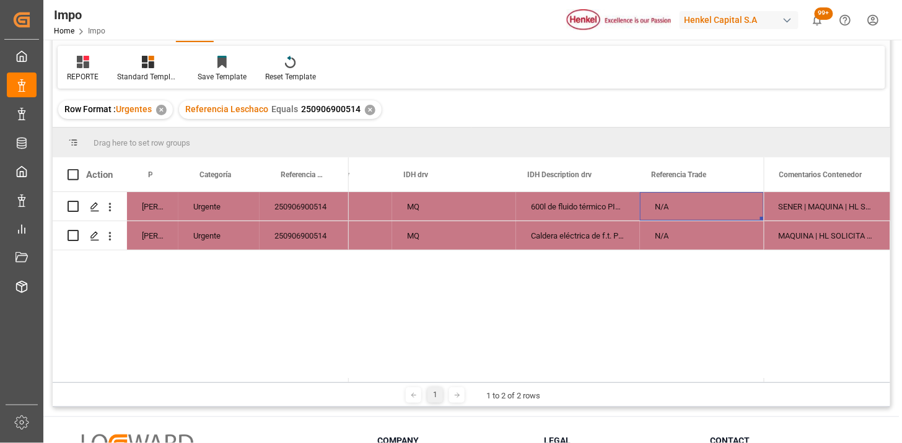
click at [722, 206] on div "N/A" at bounding box center [702, 206] width 124 height 28
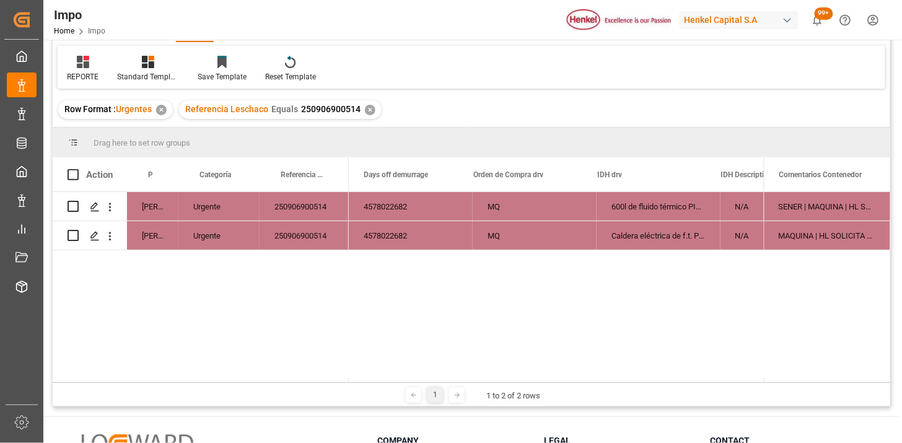
scroll to position [0, 0]
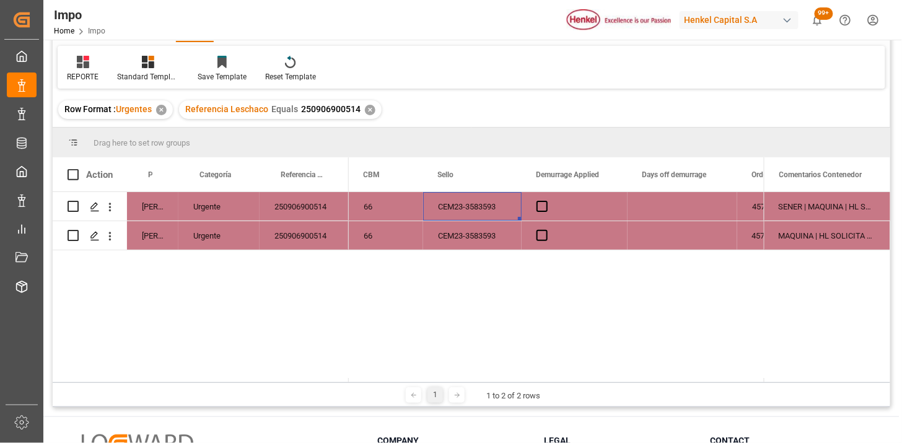
click at [468, 208] on div "CEM23-3583593" at bounding box center [472, 206] width 98 height 28
click at [468, 208] on input "CEM23-3583593" at bounding box center [472, 214] width 79 height 24
click at [390, 236] on div "66" at bounding box center [386, 235] width 74 height 28
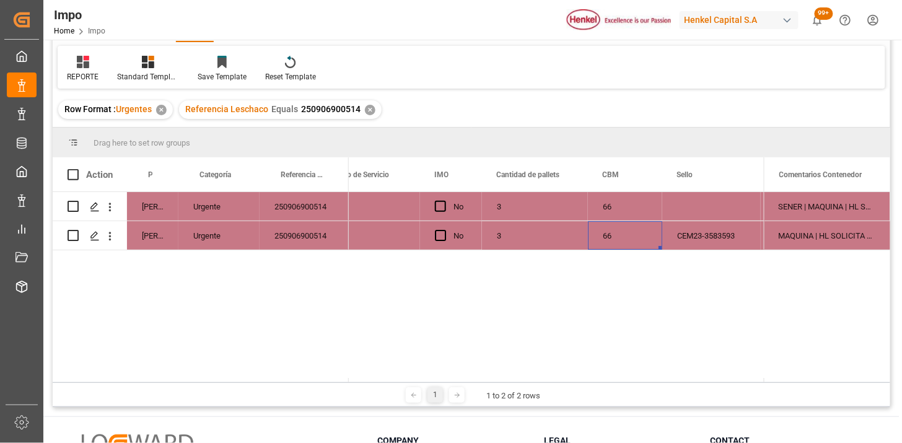
click at [510, 214] on div "3" at bounding box center [535, 206] width 106 height 28
click at [517, 209] on div "3" at bounding box center [535, 206] width 106 height 28
click at [517, 209] on input "3" at bounding box center [535, 214] width 86 height 24
type input "0"
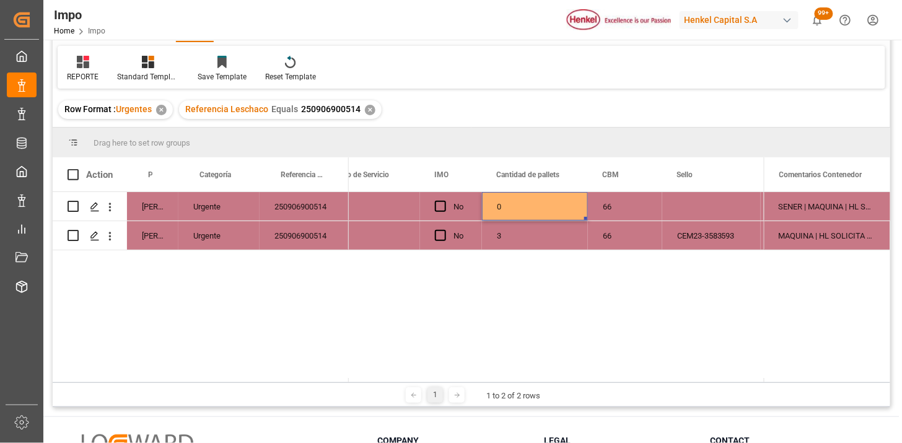
click at [517, 209] on div "0" at bounding box center [535, 206] width 106 height 28
click at [517, 208] on input "0" at bounding box center [535, 214] width 86 height 24
type input "1"
click at [510, 234] on div "3" at bounding box center [535, 235] width 106 height 28
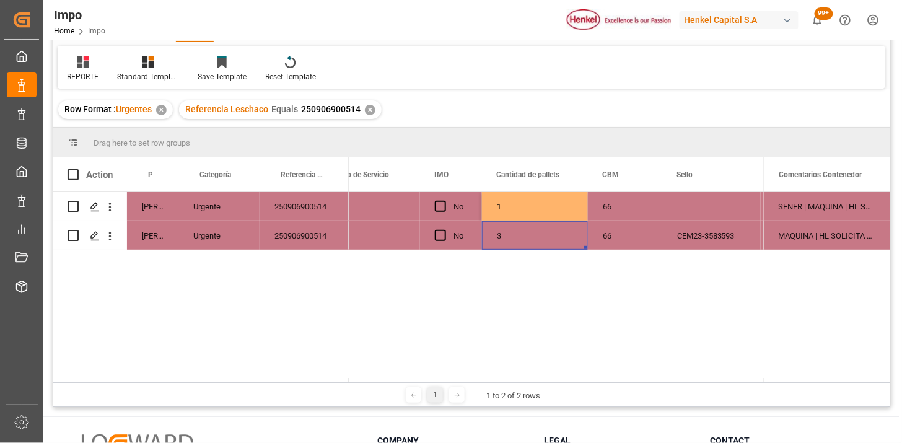
click at [510, 234] on div "3" at bounding box center [535, 235] width 106 height 28
click at [510, 234] on input "3" at bounding box center [535, 228] width 86 height 24
type input "2"
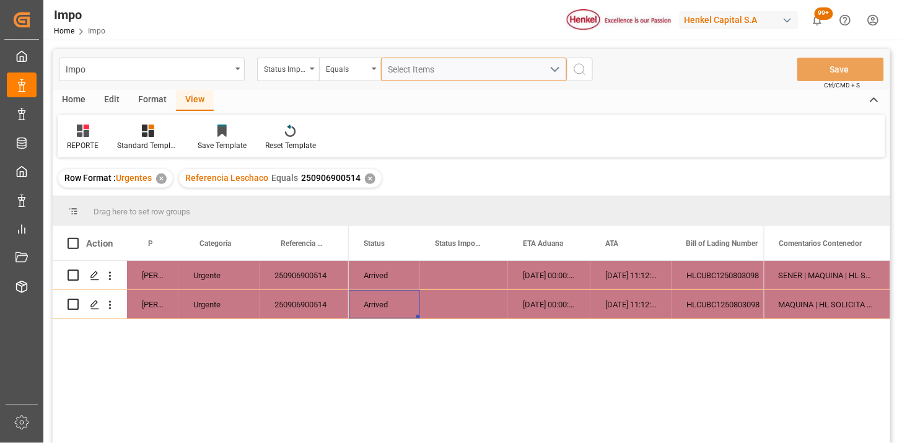
click at [422, 77] on button "Select Items" at bounding box center [474, 70] width 186 height 24
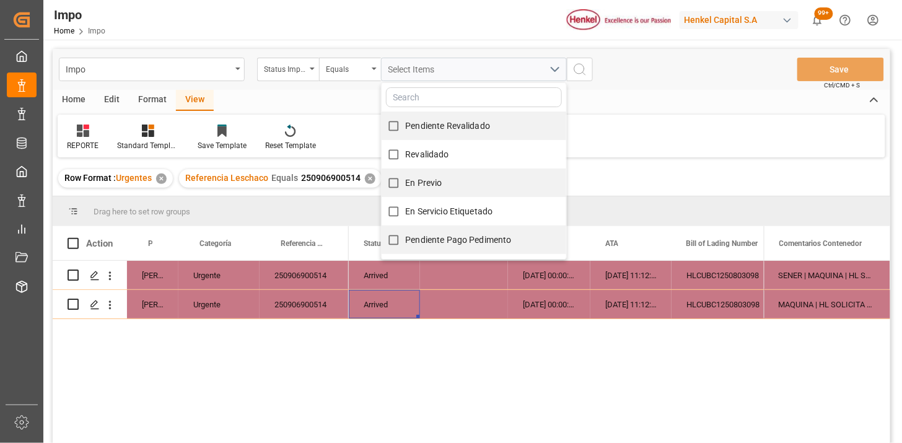
click at [273, 81] on div "Impo Status Importación Equals Select Items Pendiente Revalidado Revalidado En …" at bounding box center [471, 69] width 837 height 41
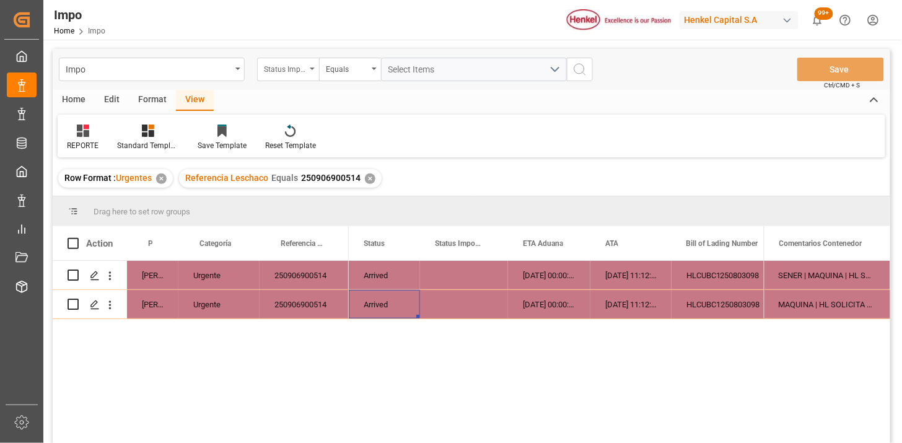
click at [289, 66] on div "Status Importación" at bounding box center [285, 68] width 42 height 14
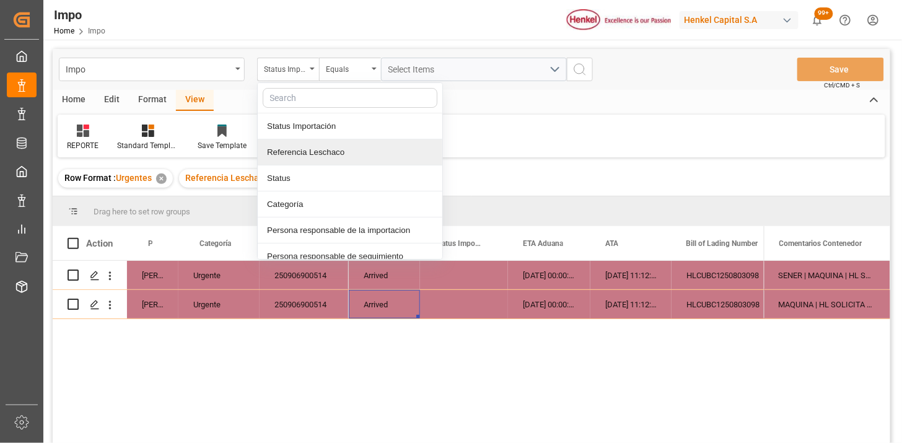
drag, startPoint x: 308, startPoint y: 147, endPoint x: 329, endPoint y: 124, distance: 31.1
click at [308, 146] on div "Referencia Leschaco" at bounding box center [350, 152] width 185 height 26
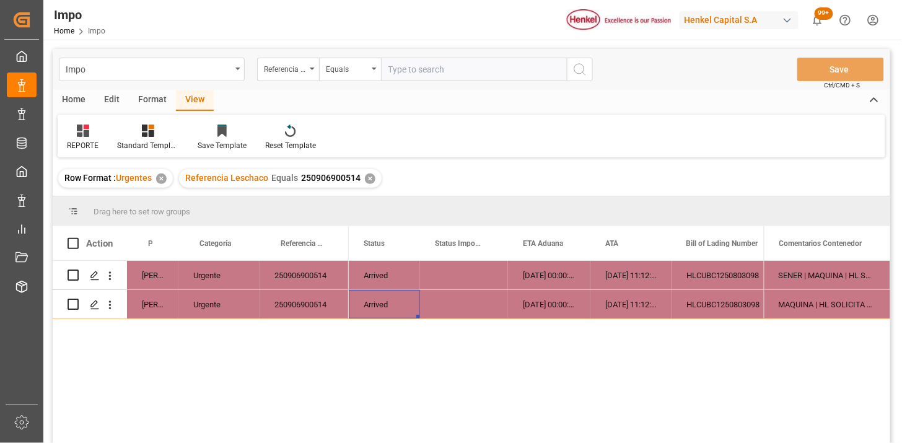
drag, startPoint x: 388, startPoint y: 76, endPoint x: 403, endPoint y: 72, distance: 15.2
click at [388, 76] on input "text" at bounding box center [474, 70] width 186 height 24
type input "250915080112"
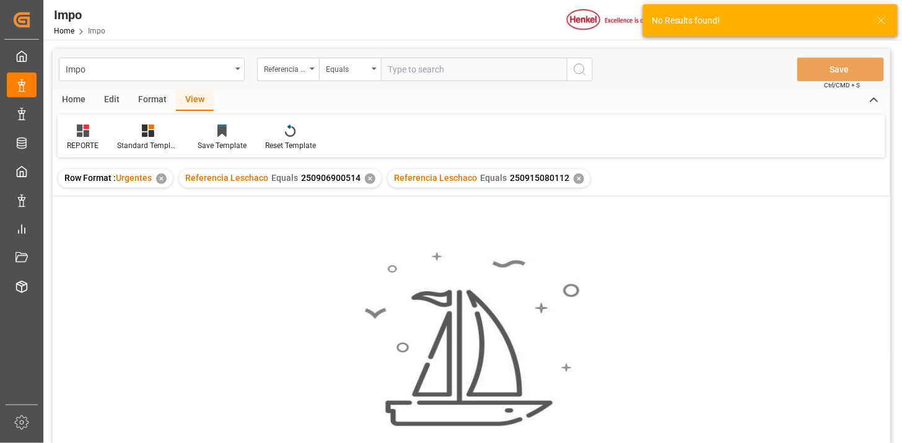
click at [368, 178] on div "✕" at bounding box center [370, 178] width 11 height 11
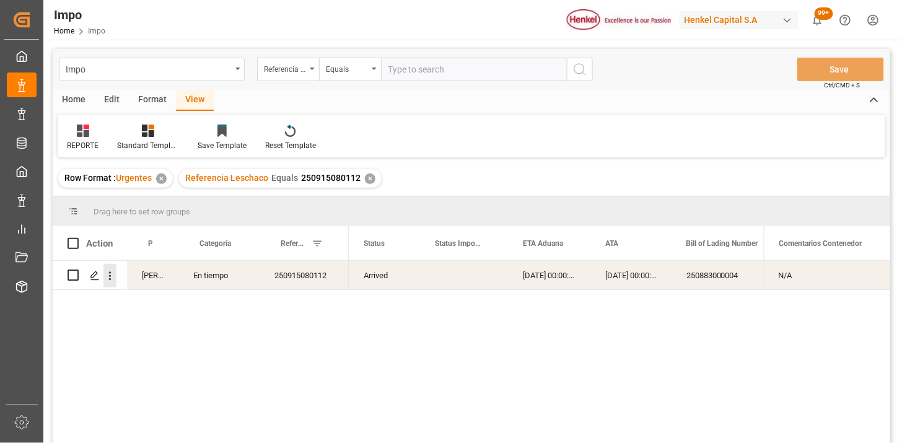
drag, startPoint x: 115, startPoint y: 279, endPoint x: 118, endPoint y: 286, distance: 8.1
click at [115, 279] on icon "open menu" at bounding box center [109, 275] width 13 height 13
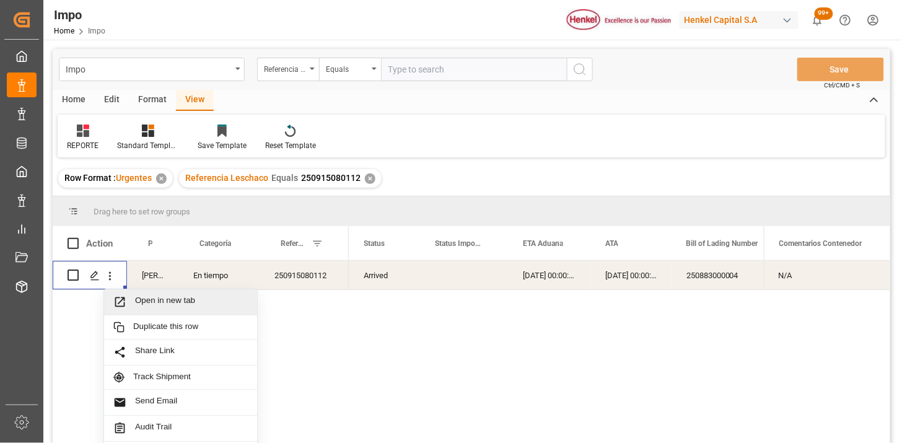
click at [135, 299] on span "Open in new tab" at bounding box center [191, 301] width 113 height 13
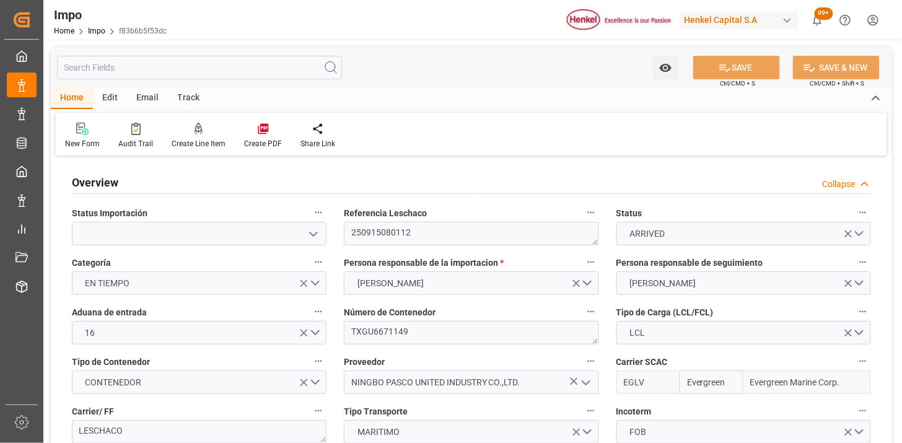
type input "Evergreen"
type input "Evergreen Marine Corp."
type input "2"
type input "12.116"
type input "11"
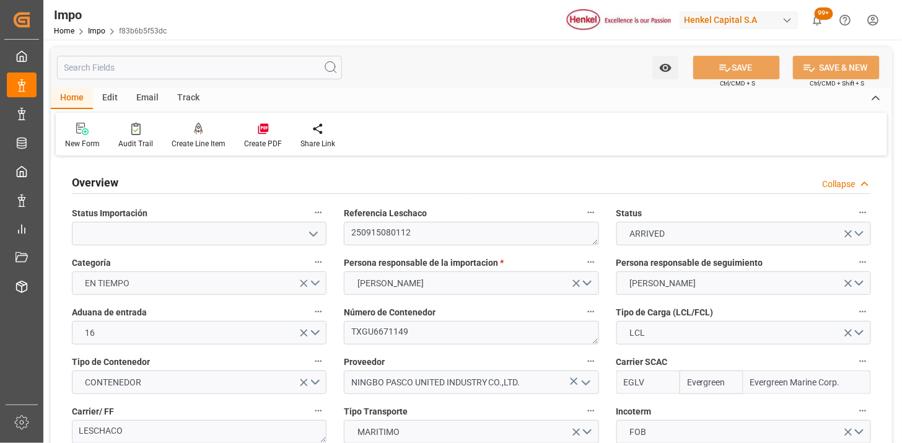
type input "[DATE]"
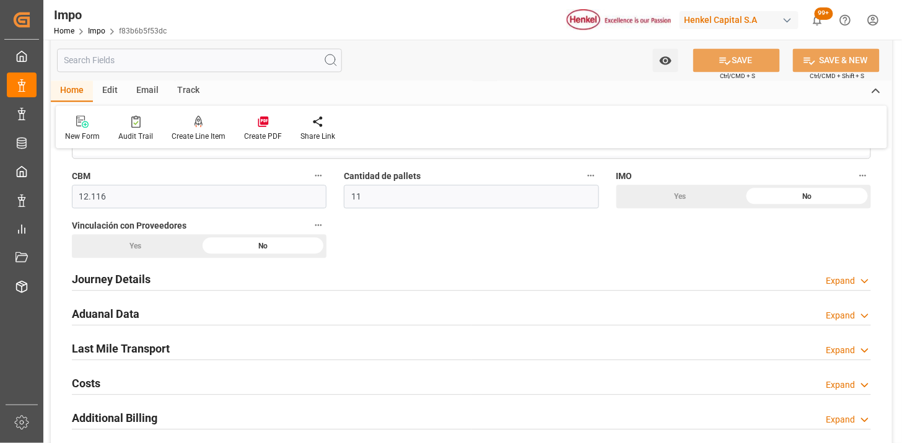
scroll to position [826, 0]
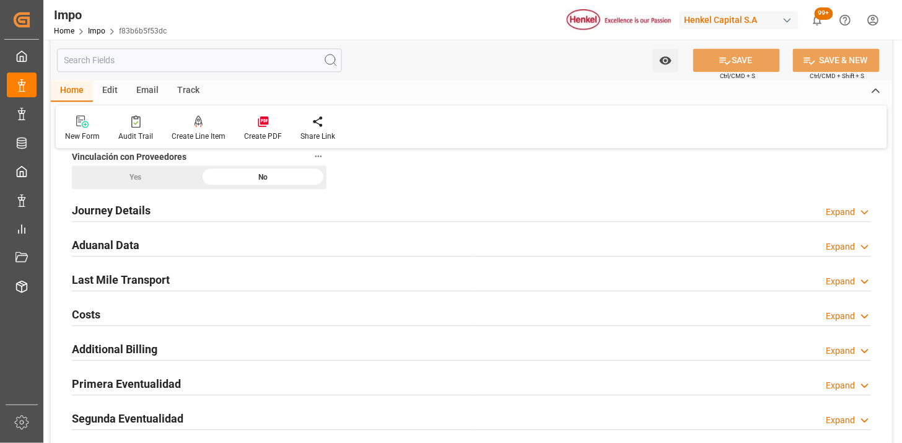
click at [288, 239] on div "Aduanal Data Expand" at bounding box center [471, 244] width 799 height 24
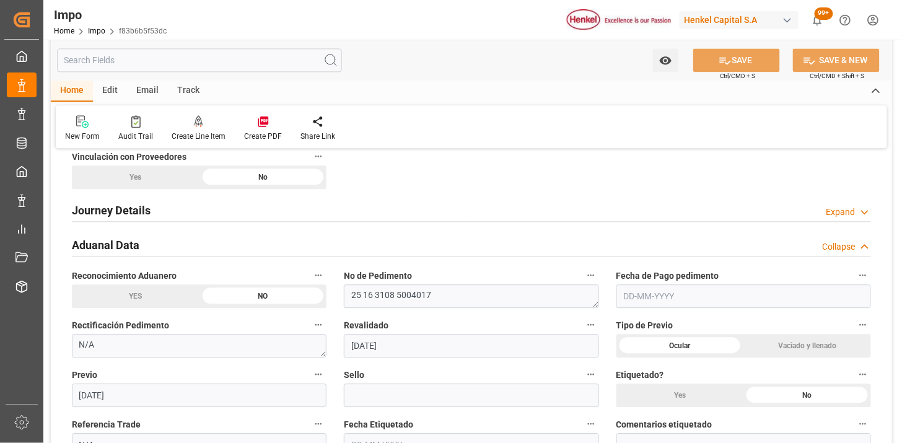
scroll to position [894, 0]
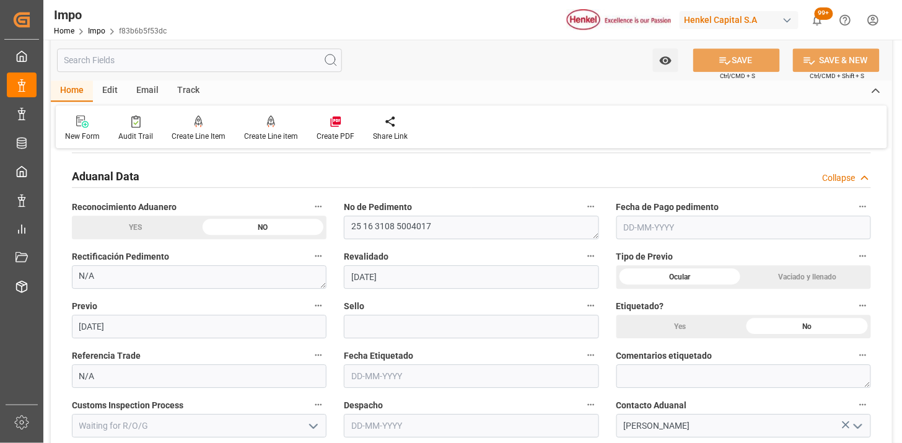
click at [671, 236] on input "text" at bounding box center [743, 228] width 255 height 24
type input "[DATE]"
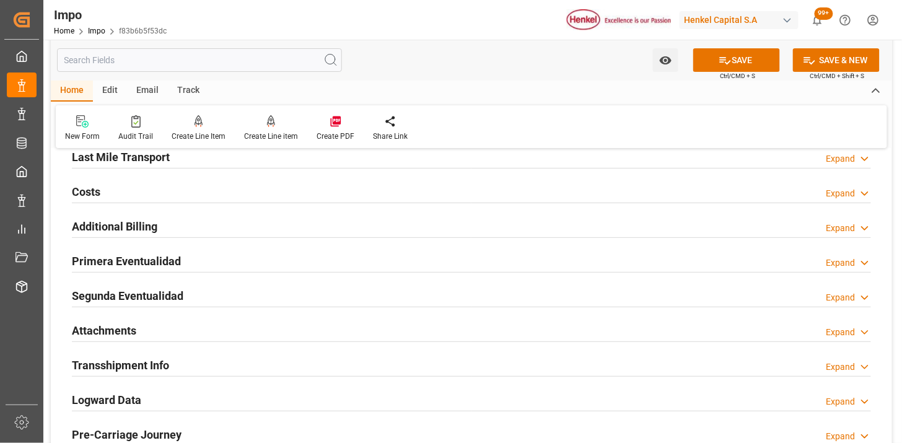
scroll to position [1445, 0]
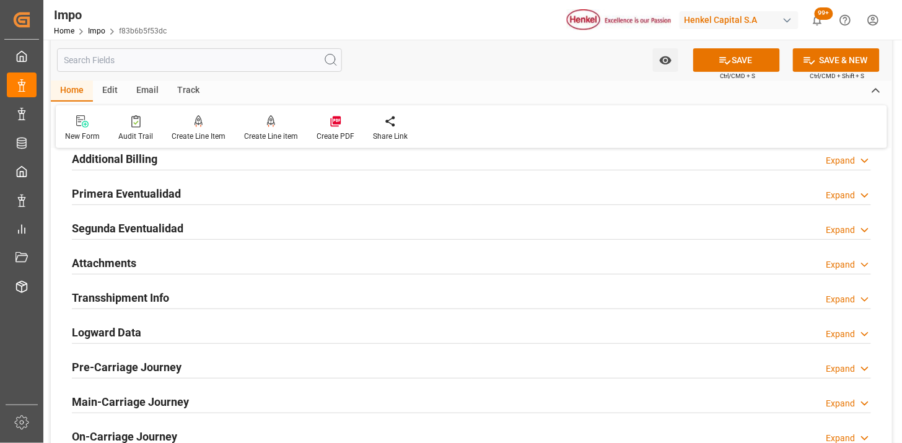
click at [281, 196] on div "Primera Eventualidad Expand" at bounding box center [471, 193] width 799 height 24
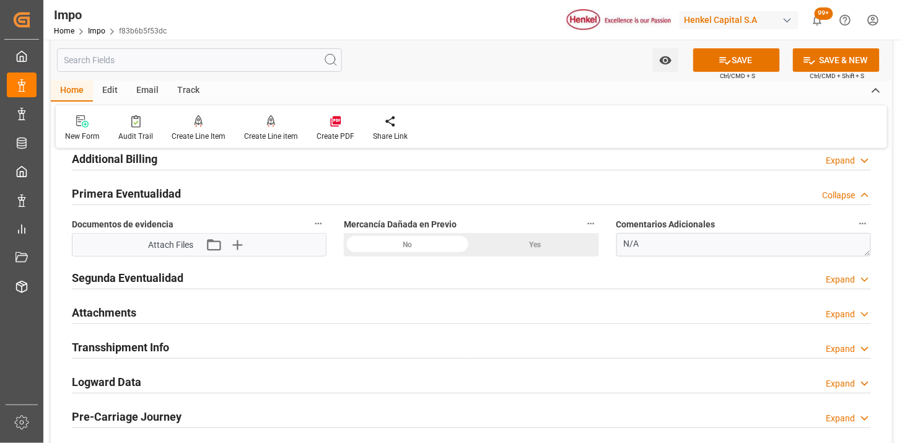
click at [450, 248] on div "No" at bounding box center [408, 245] width 128 height 24
click at [232, 246] on icon "button" at bounding box center [237, 245] width 20 height 20
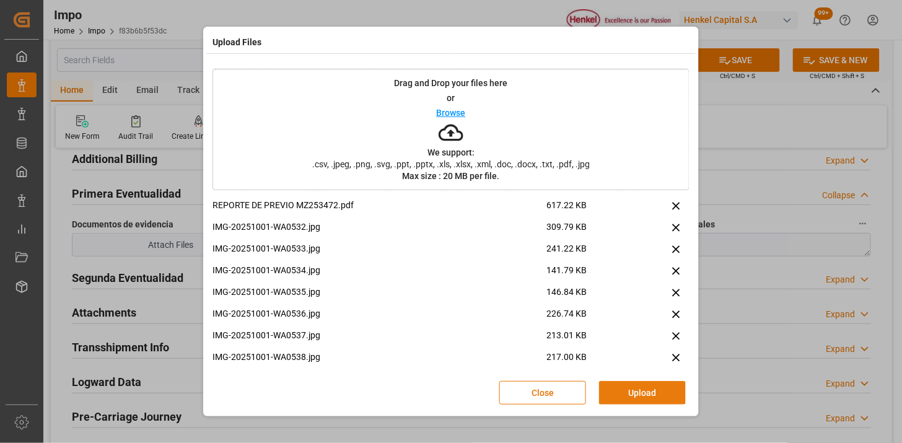
click at [621, 387] on button "Upload" at bounding box center [642, 393] width 87 height 24
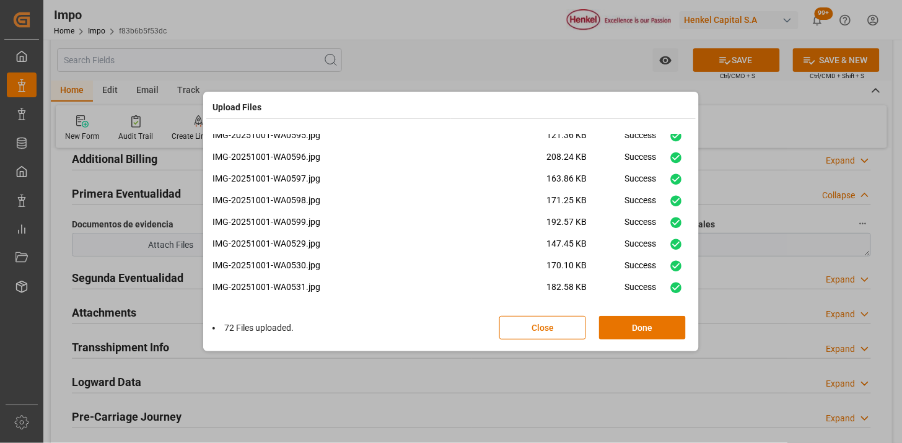
scroll to position [1395, 0]
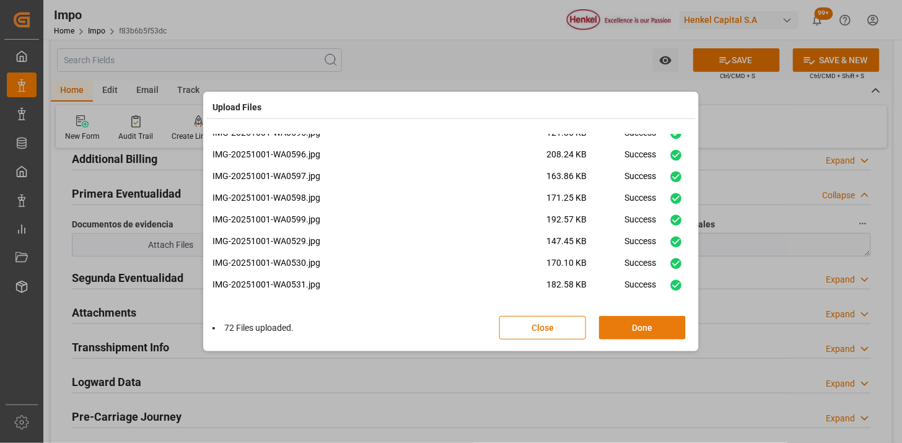
click at [641, 319] on button "Done" at bounding box center [642, 328] width 87 height 24
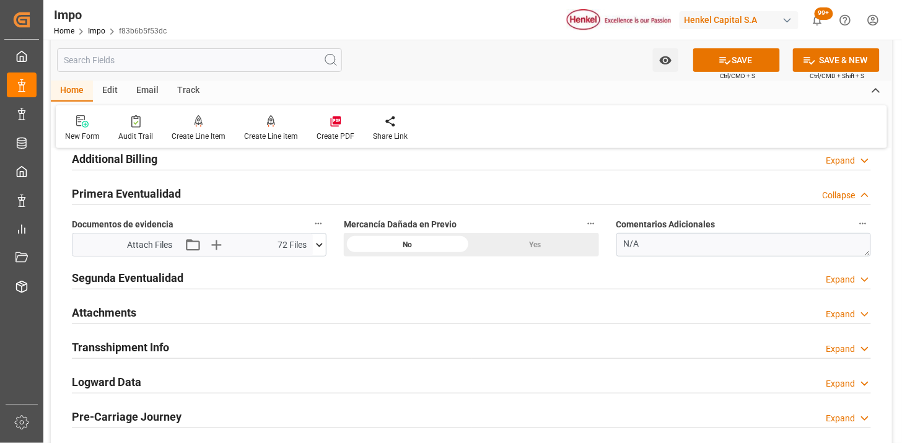
scroll to position [1514, 0]
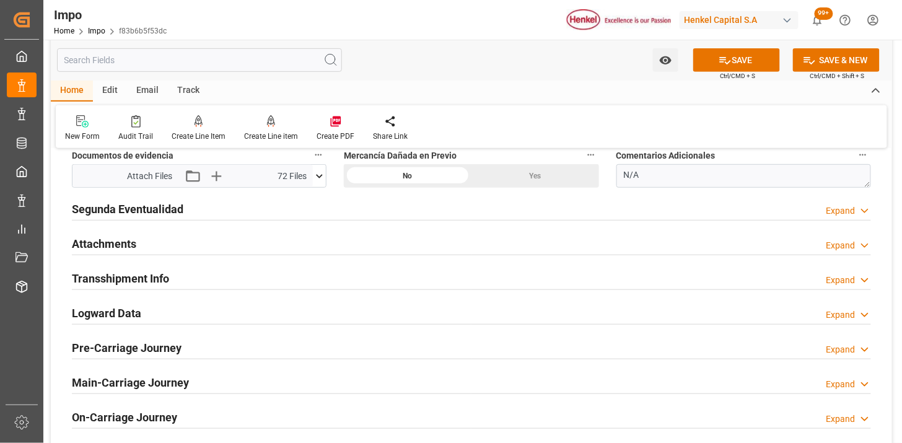
click at [169, 251] on div "Attachments Expand" at bounding box center [471, 243] width 799 height 24
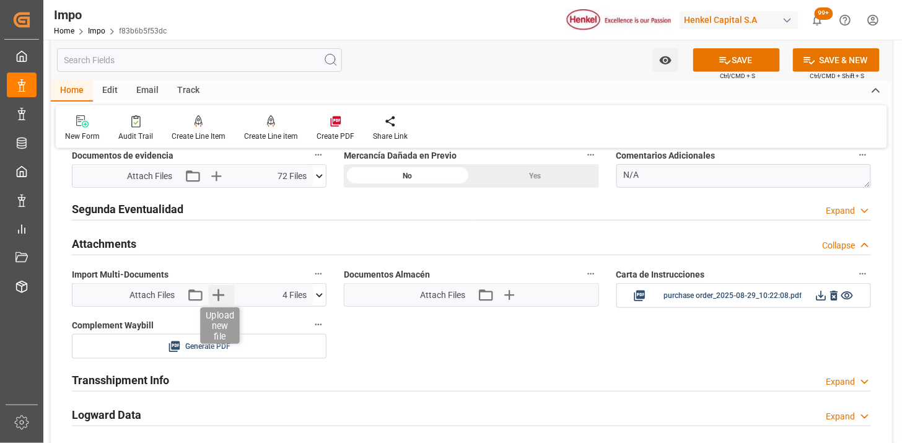
click at [224, 298] on icon "button" at bounding box center [218, 295] width 20 height 20
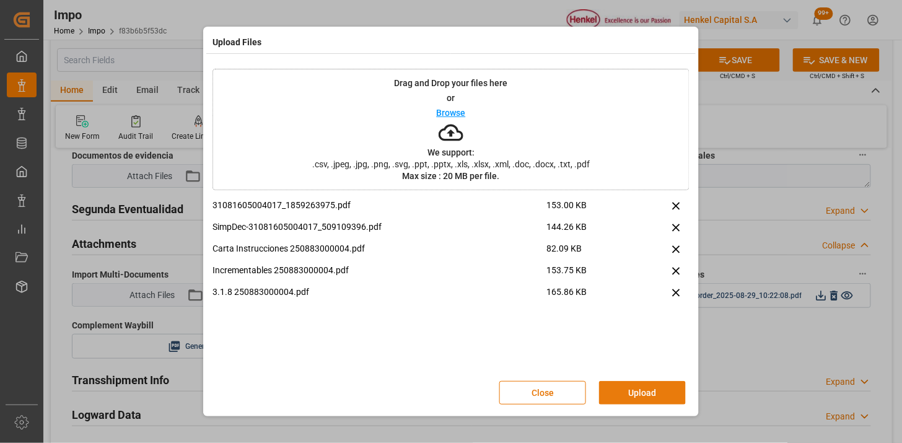
click at [633, 396] on button "Upload" at bounding box center [642, 393] width 87 height 24
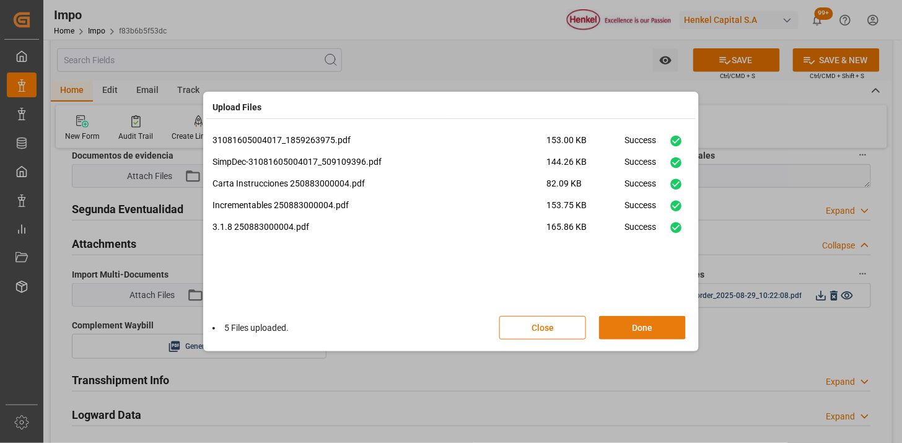
click at [655, 328] on button "Done" at bounding box center [642, 328] width 87 height 24
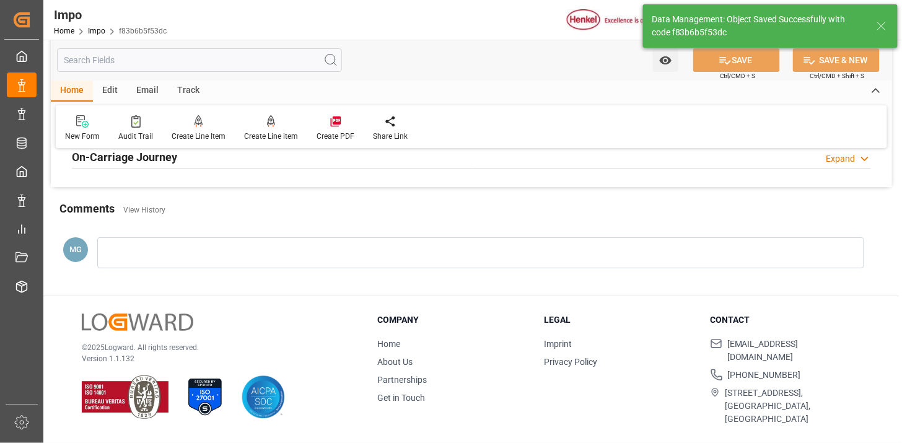
scroll to position [1085, 0]
